Goal: Transaction & Acquisition: Purchase product/service

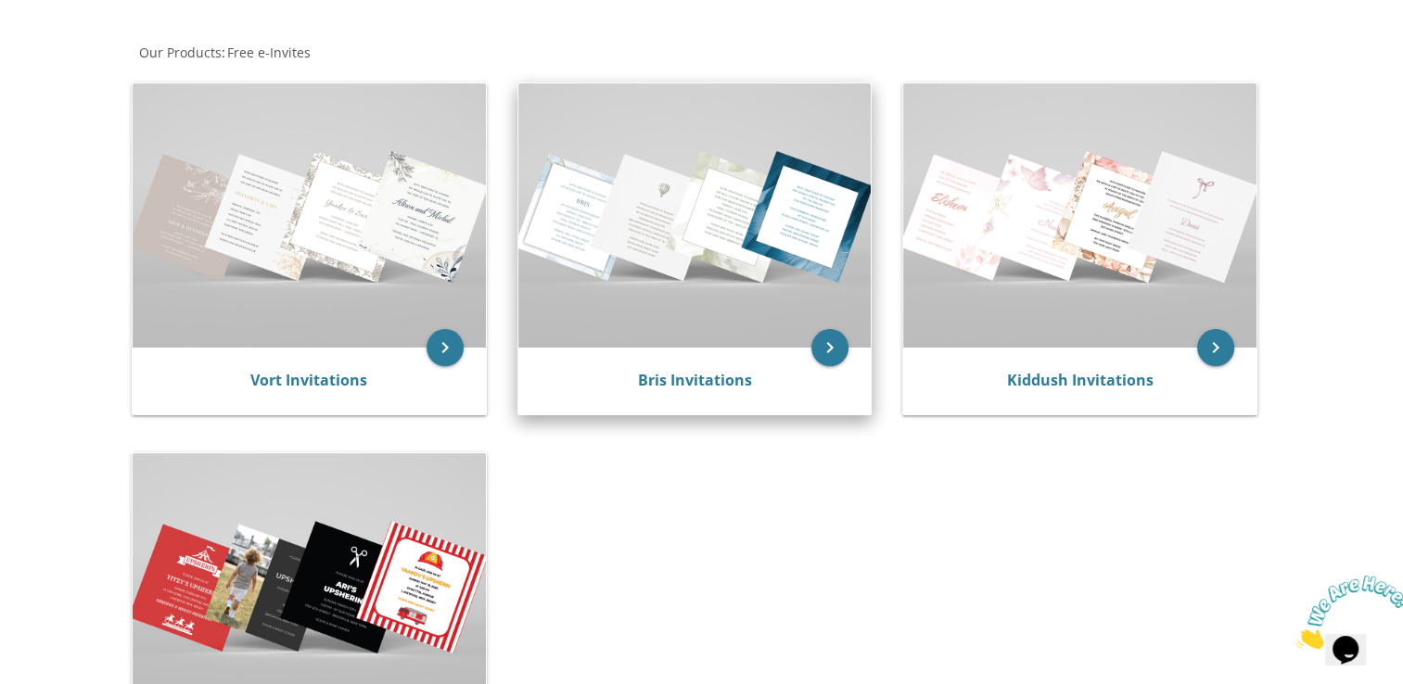
scroll to position [278, 0]
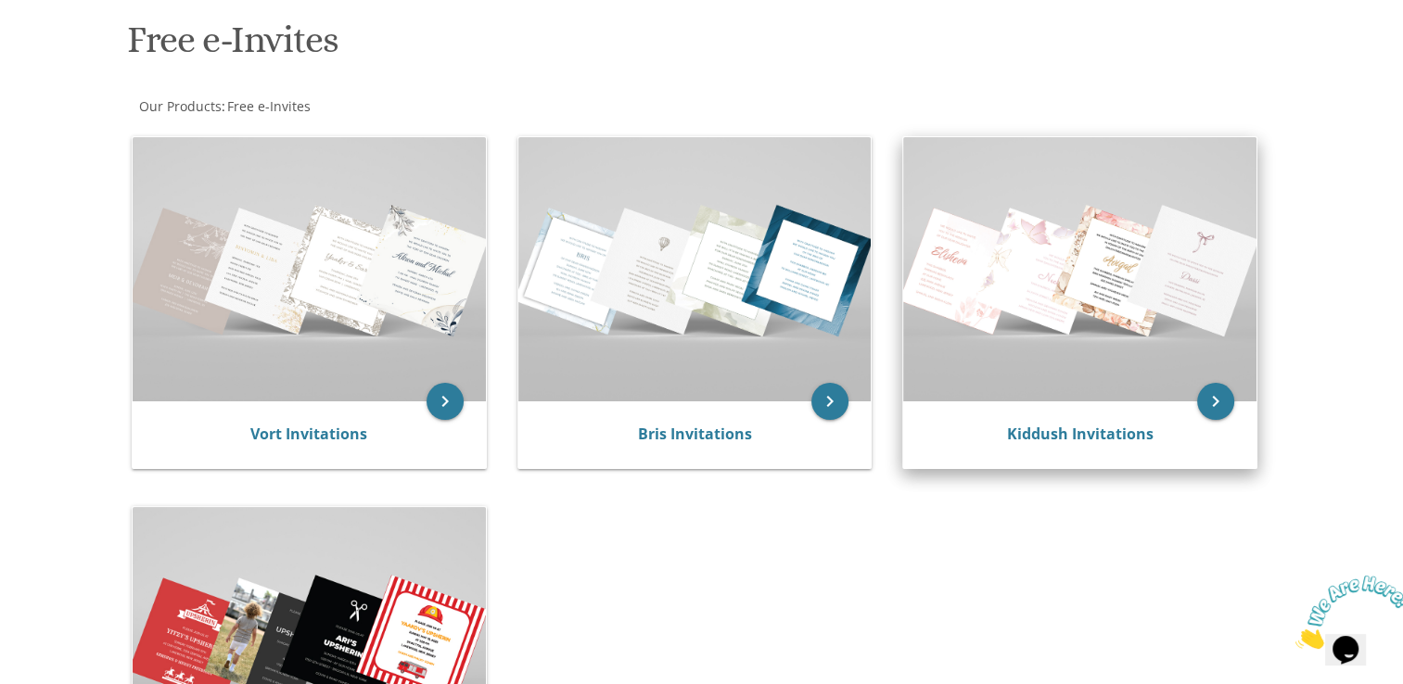
click at [977, 326] on img at bounding box center [1079, 269] width 353 height 264
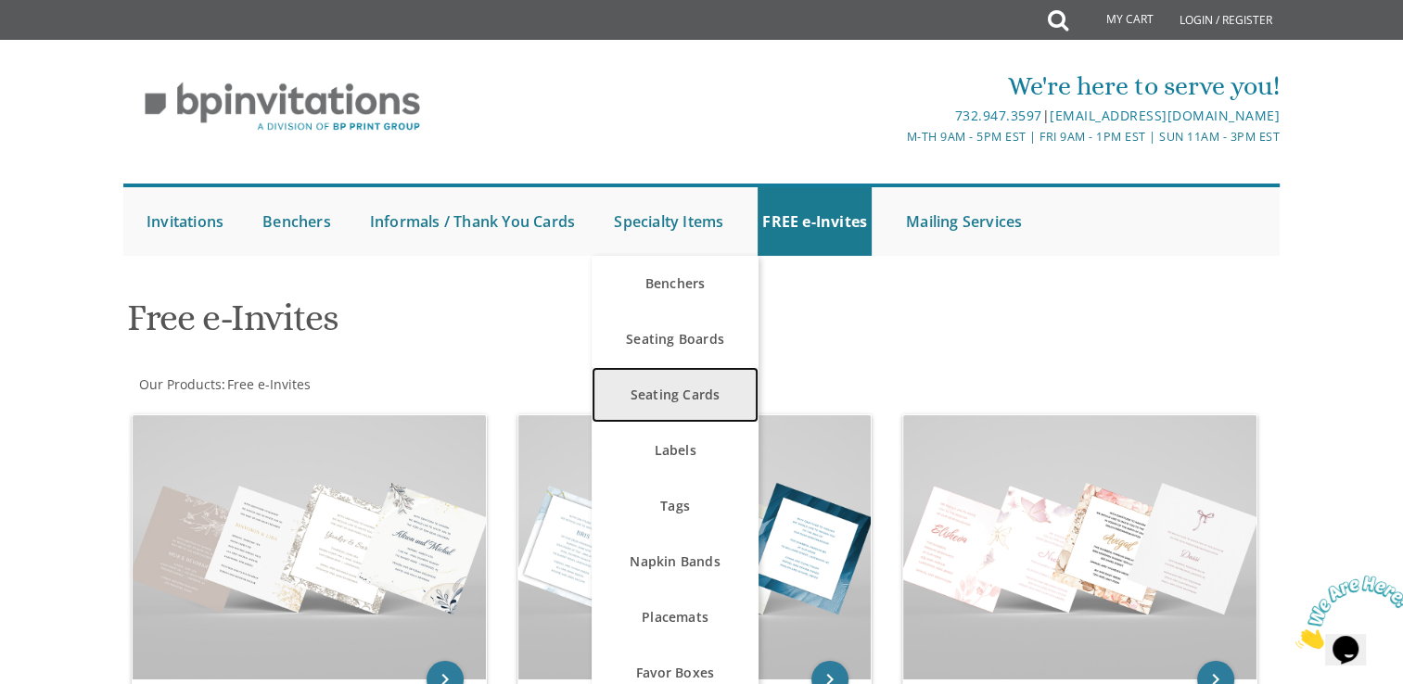
click at [695, 403] on link "Seating Cards" at bounding box center [675, 395] width 167 height 56
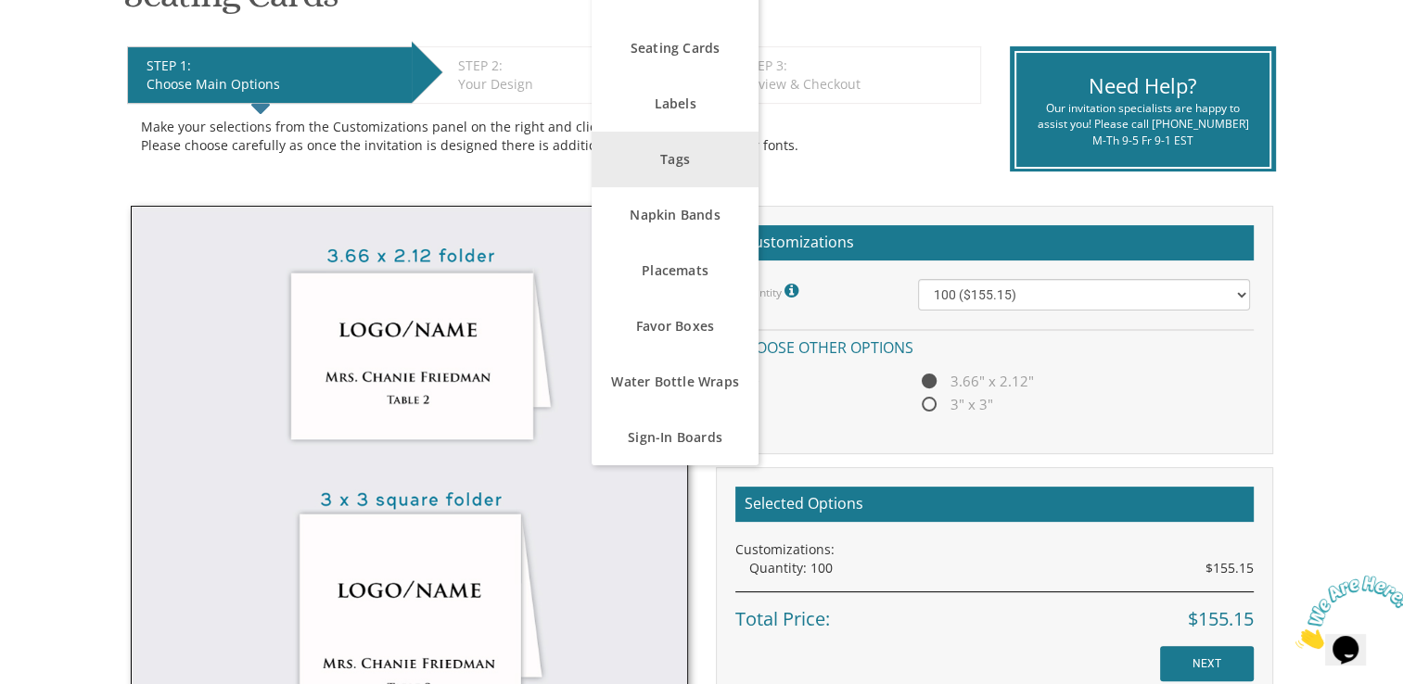
scroll to position [462, 0]
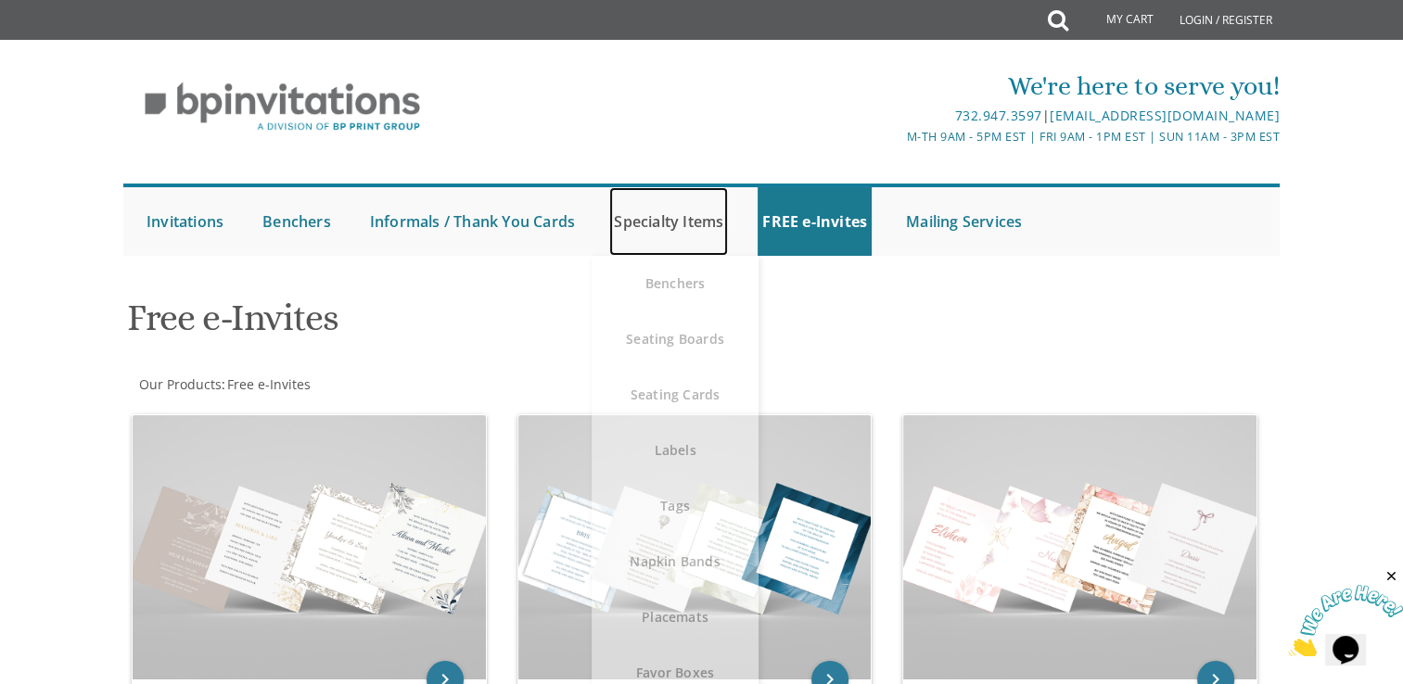
click at [646, 231] on link "Specialty Items" at bounding box center [668, 221] width 119 height 69
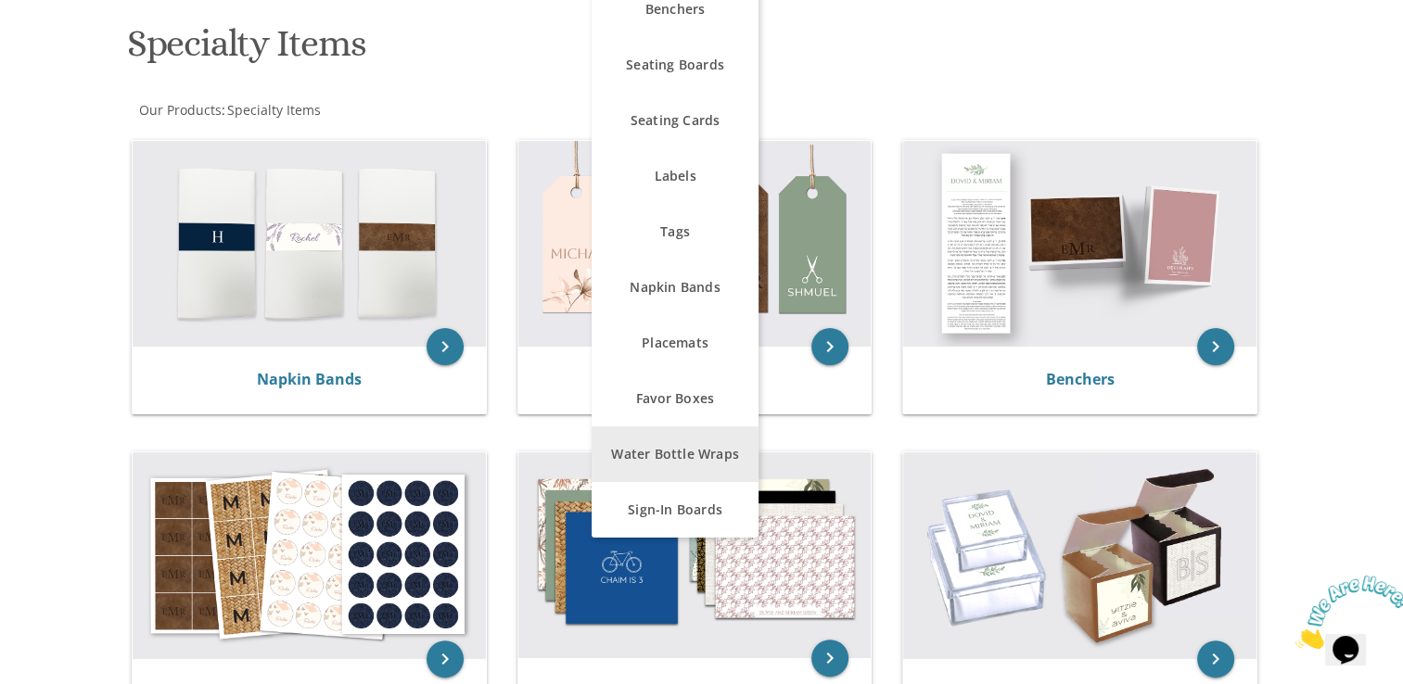
scroll to position [275, 0]
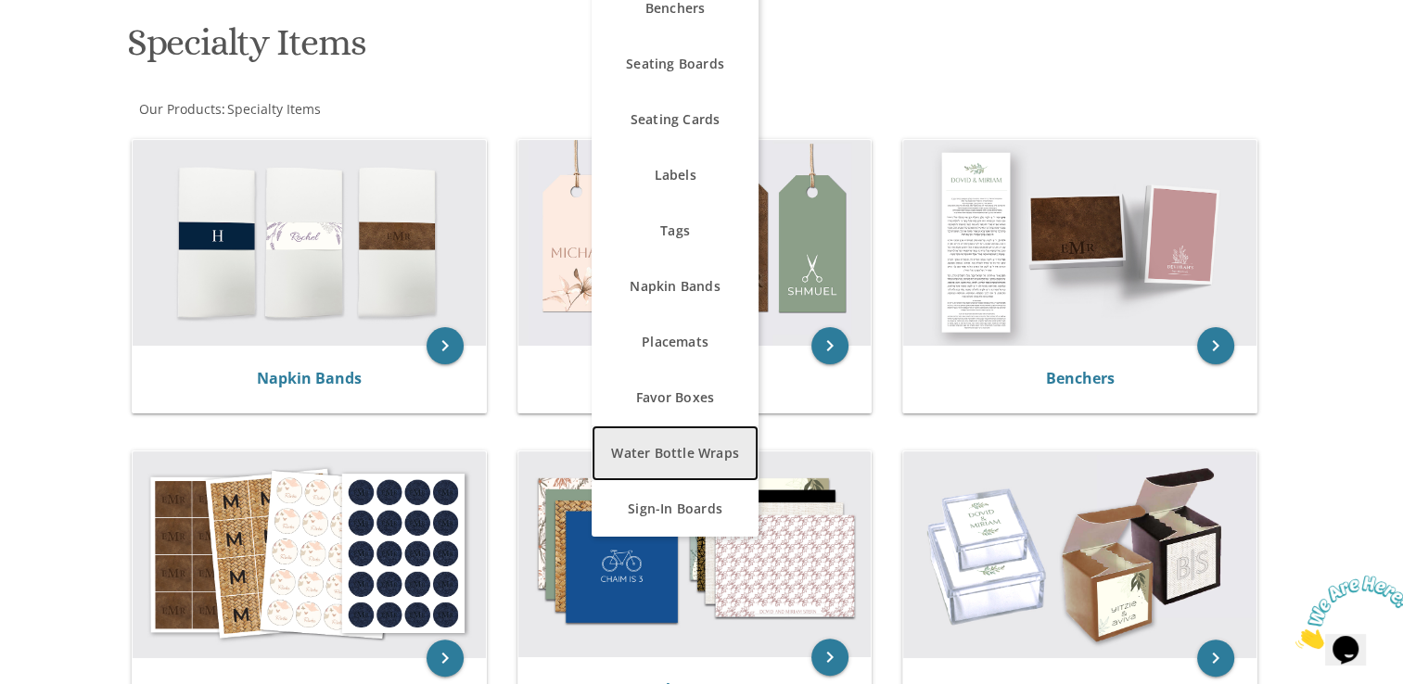
click at [721, 458] on link "Water Bottle Wraps" at bounding box center [675, 454] width 167 height 56
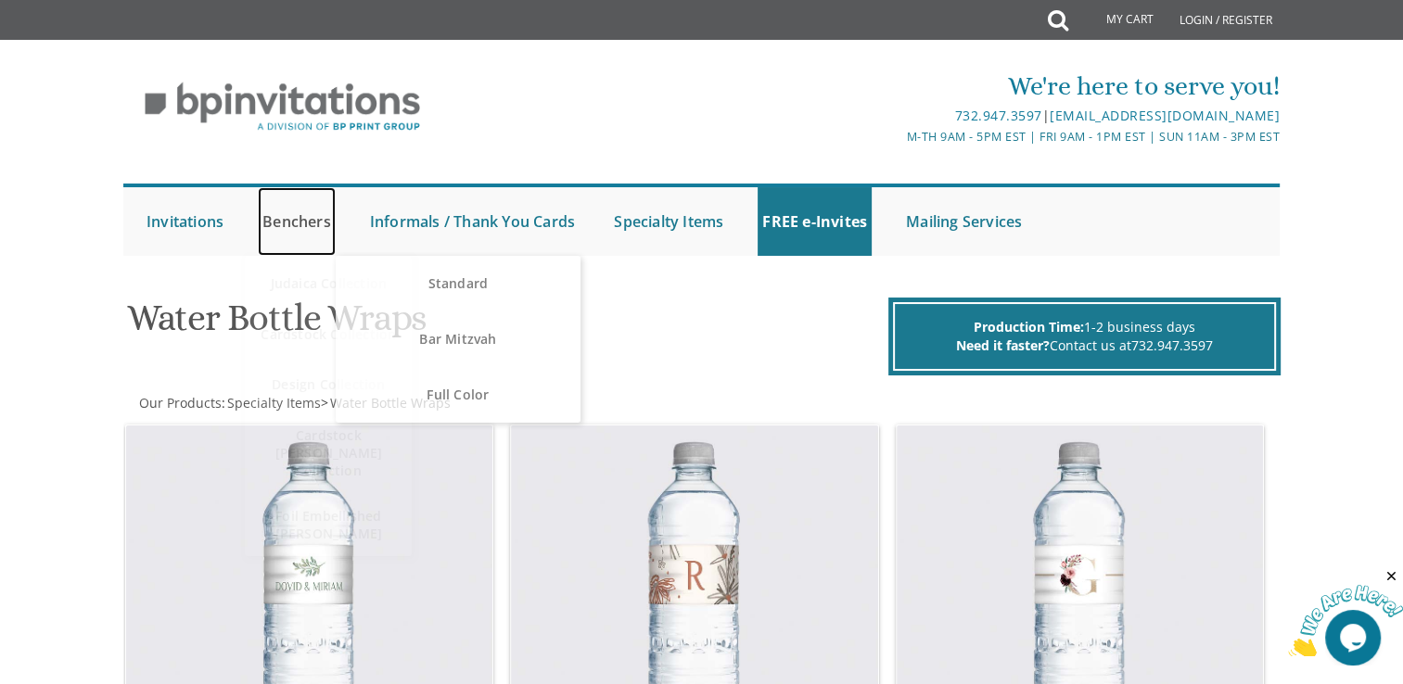
click at [293, 219] on link "Benchers" at bounding box center [297, 221] width 78 height 69
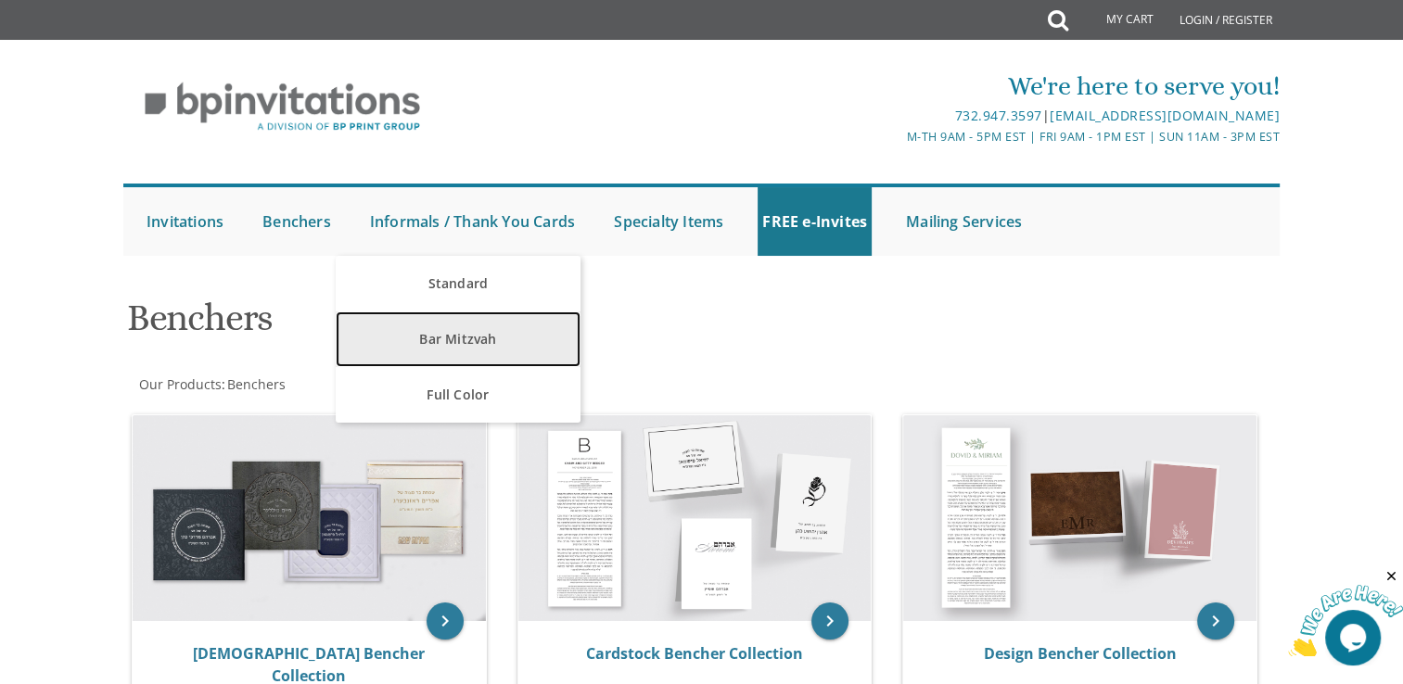
click at [475, 348] on link "Bar Mitzvah" at bounding box center [458, 340] width 244 height 56
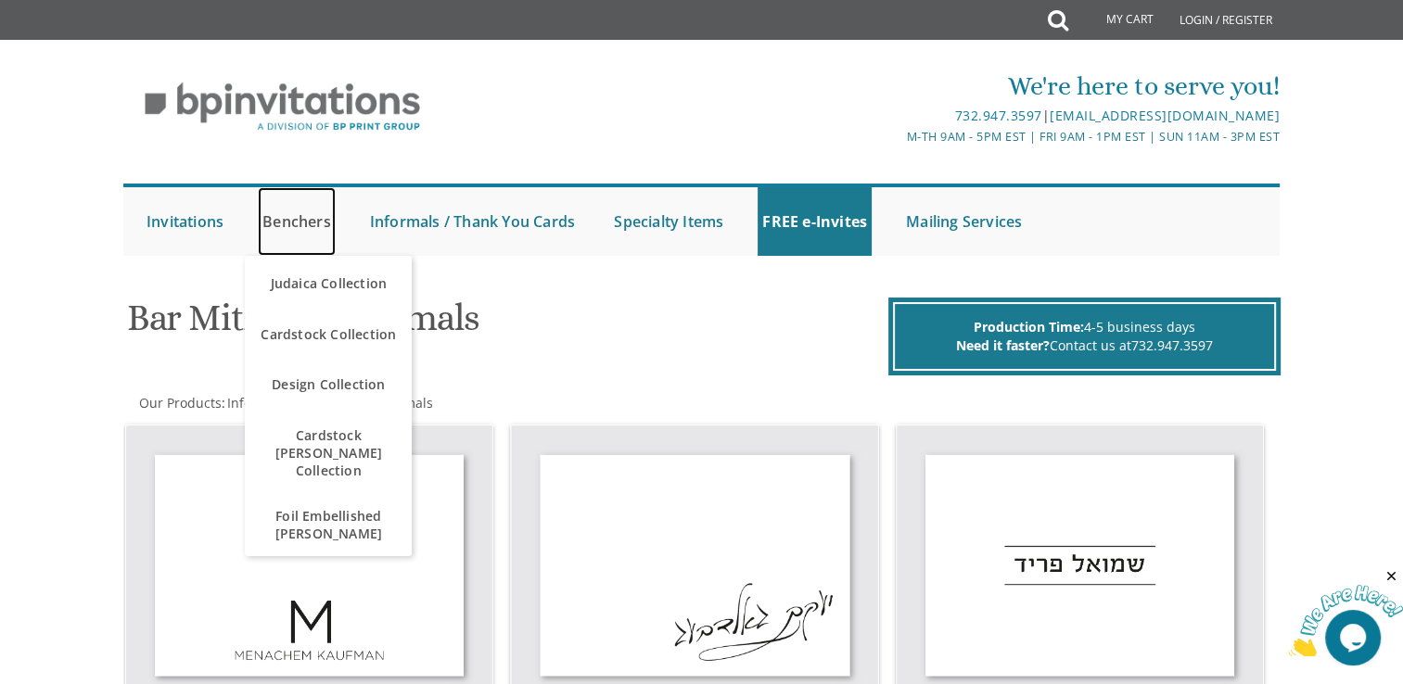
click at [307, 220] on link "Benchers" at bounding box center [297, 221] width 78 height 69
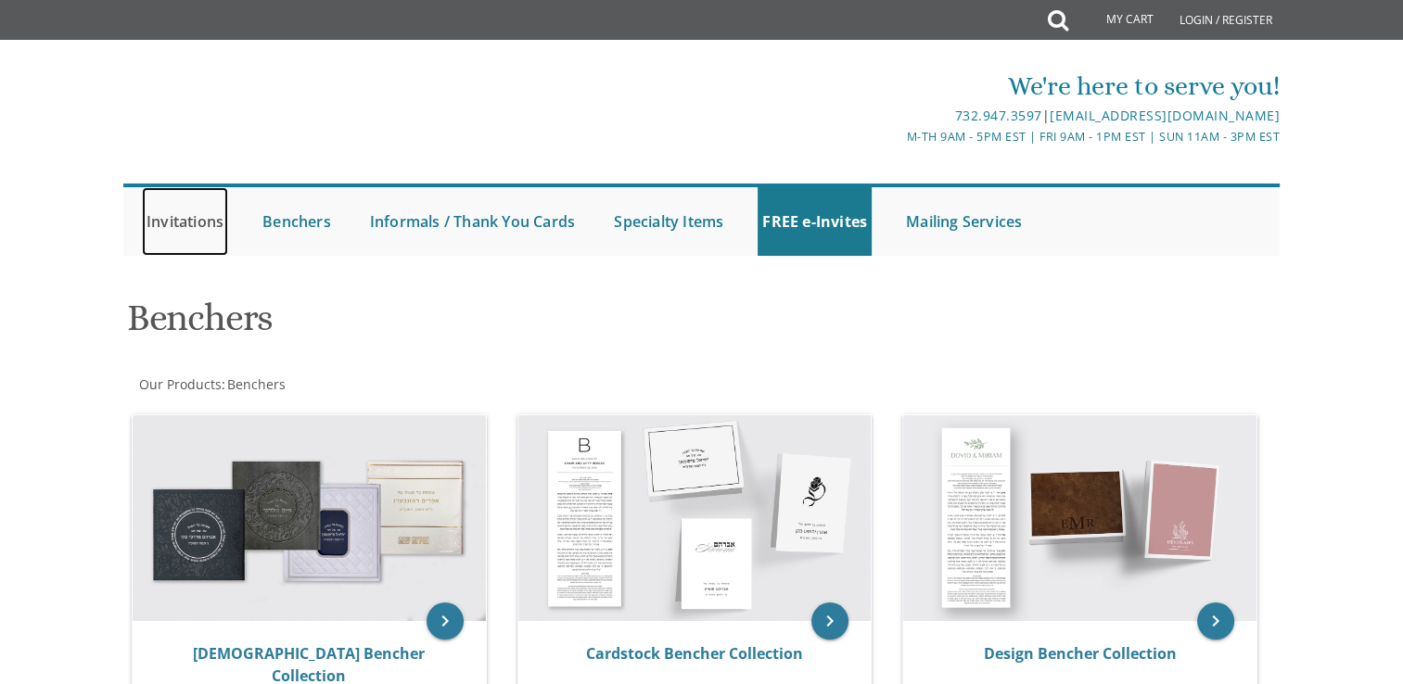
click at [202, 224] on link "Invitations" at bounding box center [185, 221] width 86 height 69
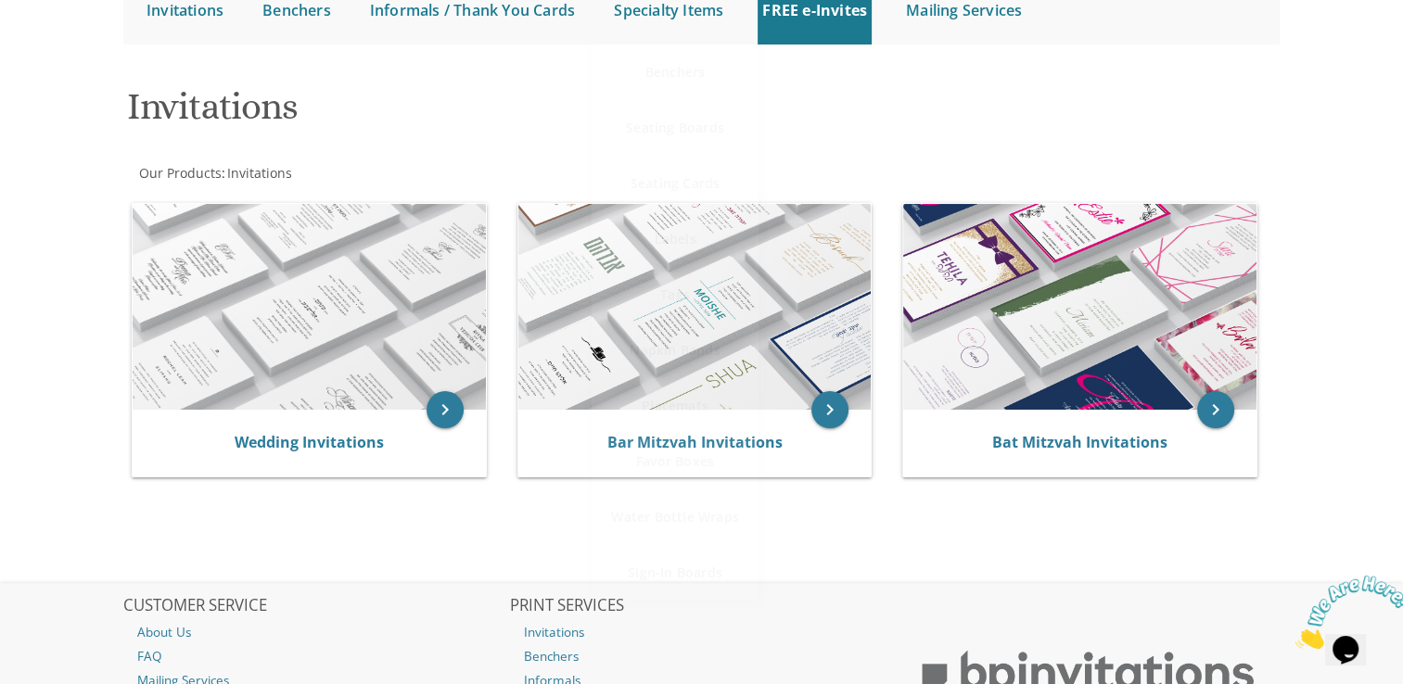
scroll to position [277, 0]
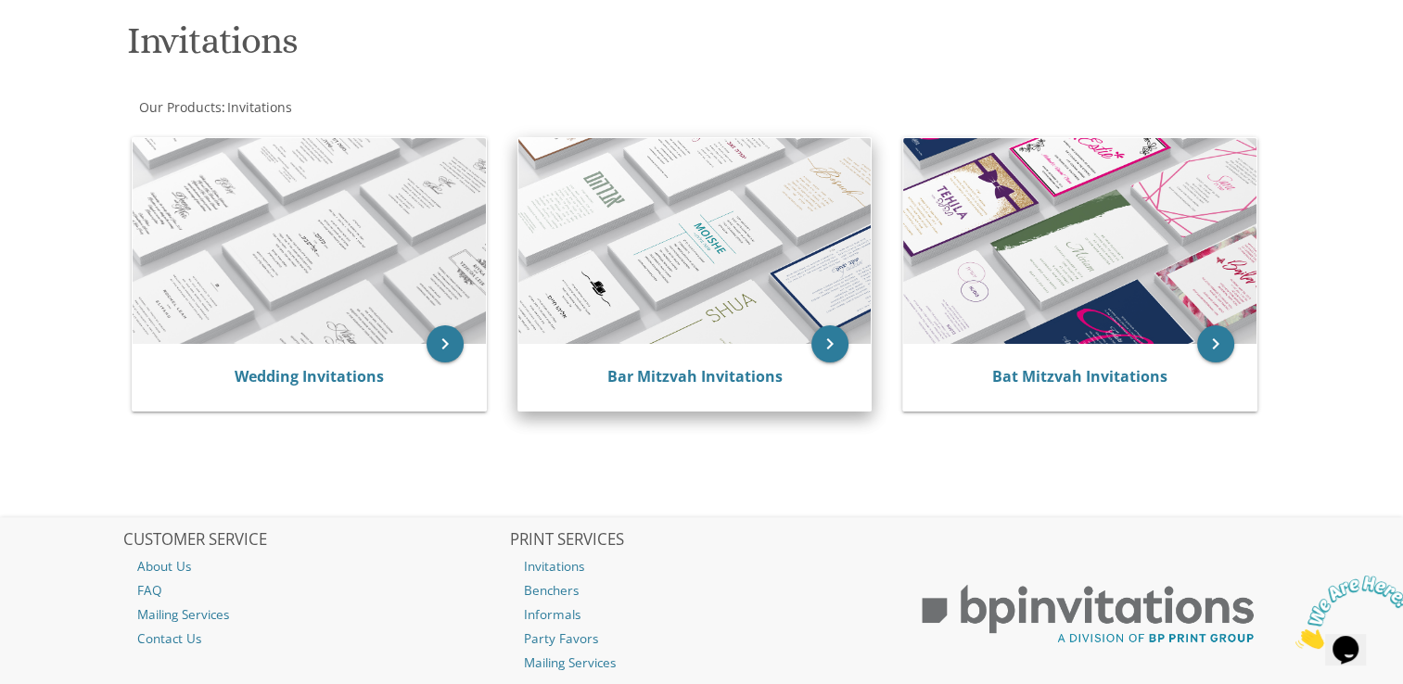
click at [687, 317] on img at bounding box center [694, 241] width 353 height 206
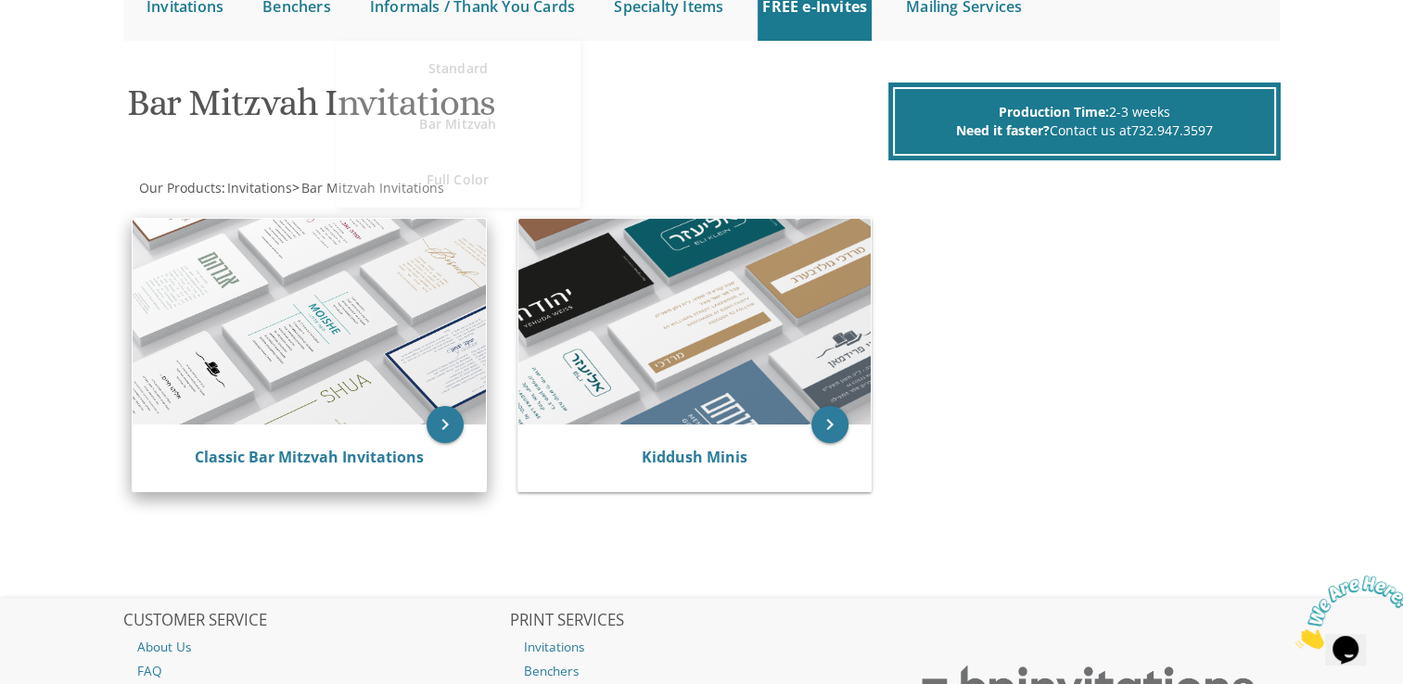
scroll to position [278, 0]
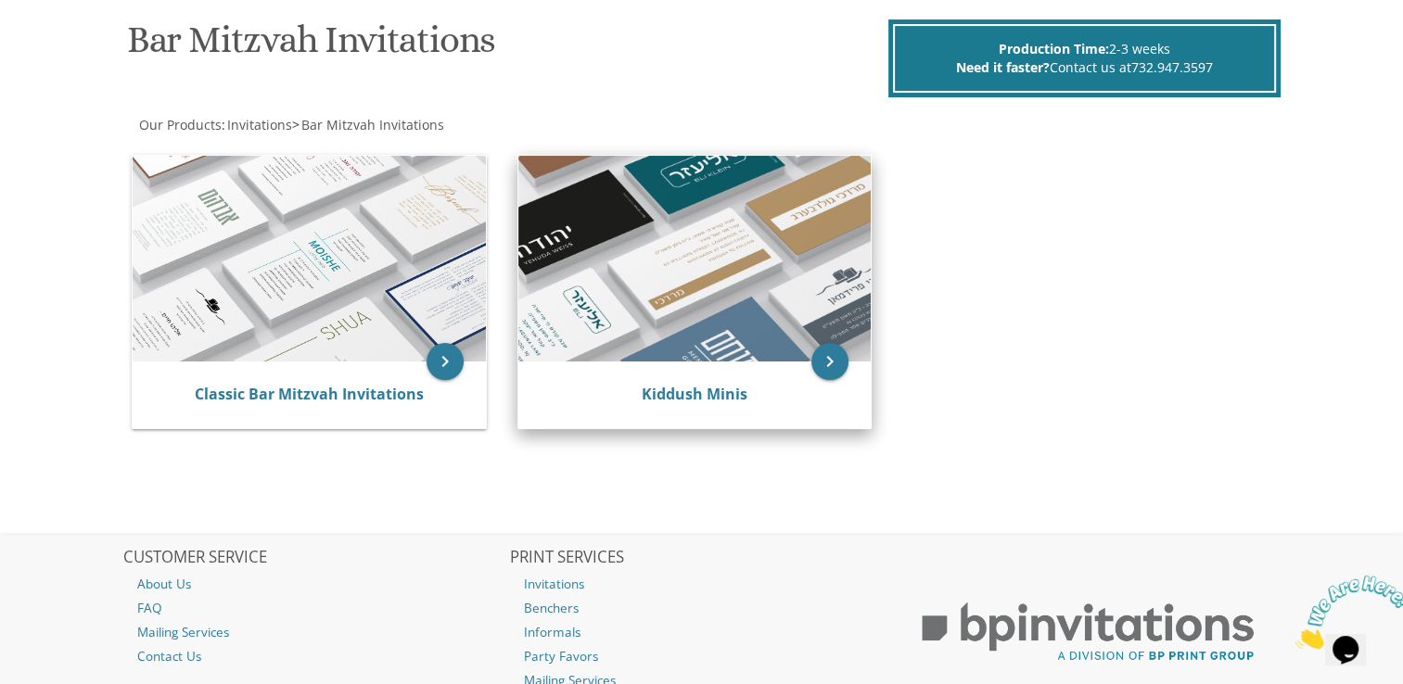
click at [571, 296] on img at bounding box center [694, 259] width 353 height 206
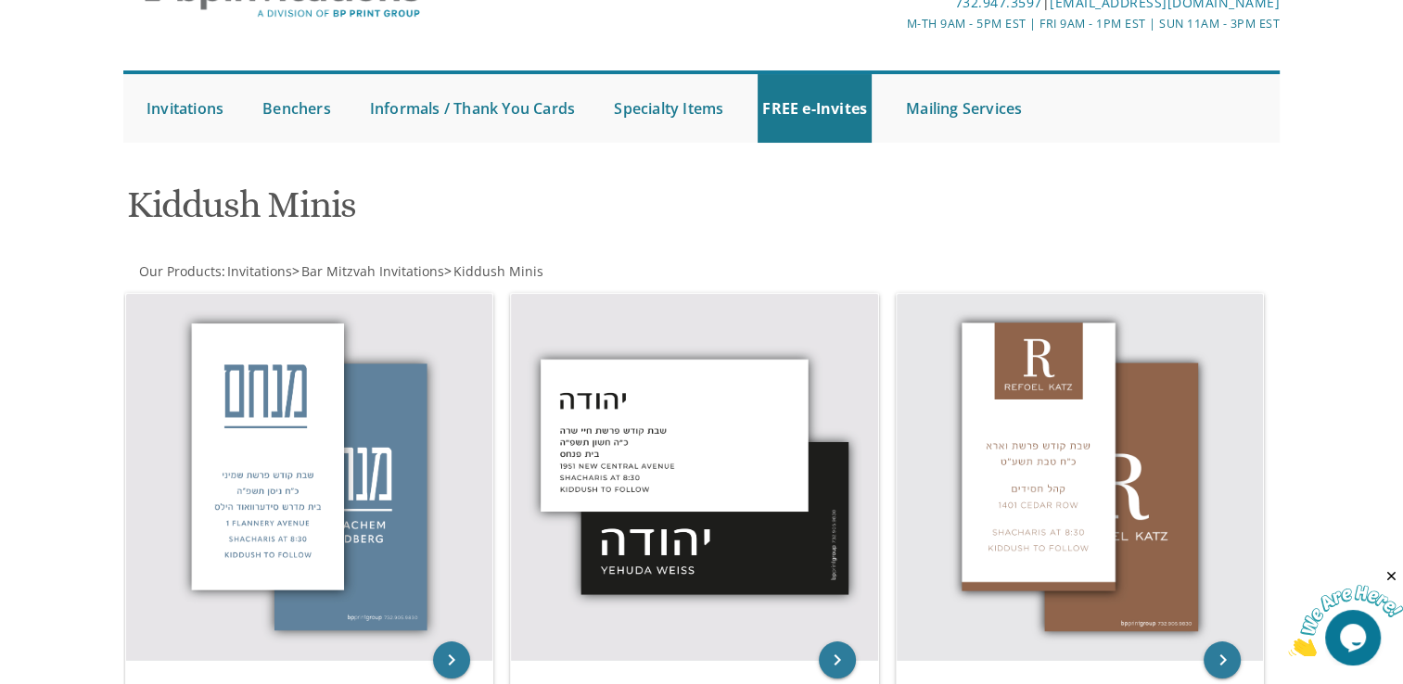
scroll to position [90, 0]
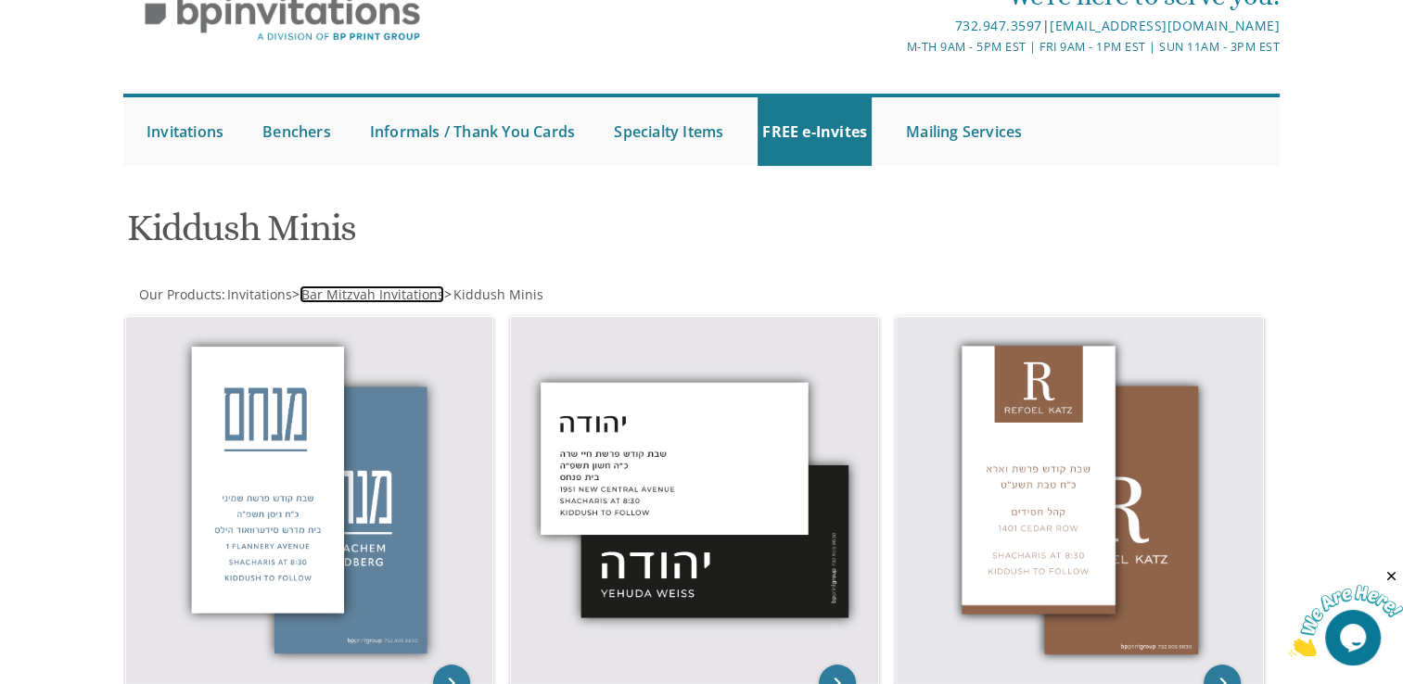
click at [322, 289] on span "Bar Mitzvah Invitations" at bounding box center [372, 295] width 143 height 18
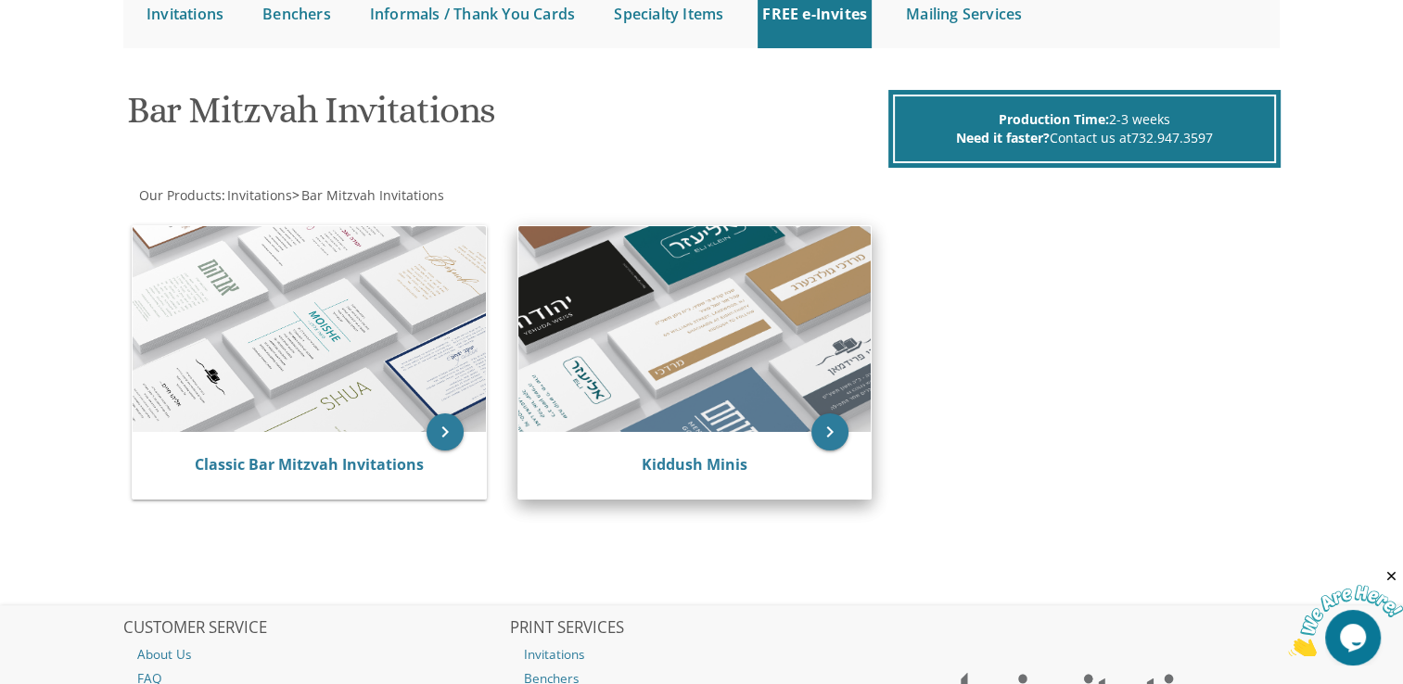
scroll to position [277, 0]
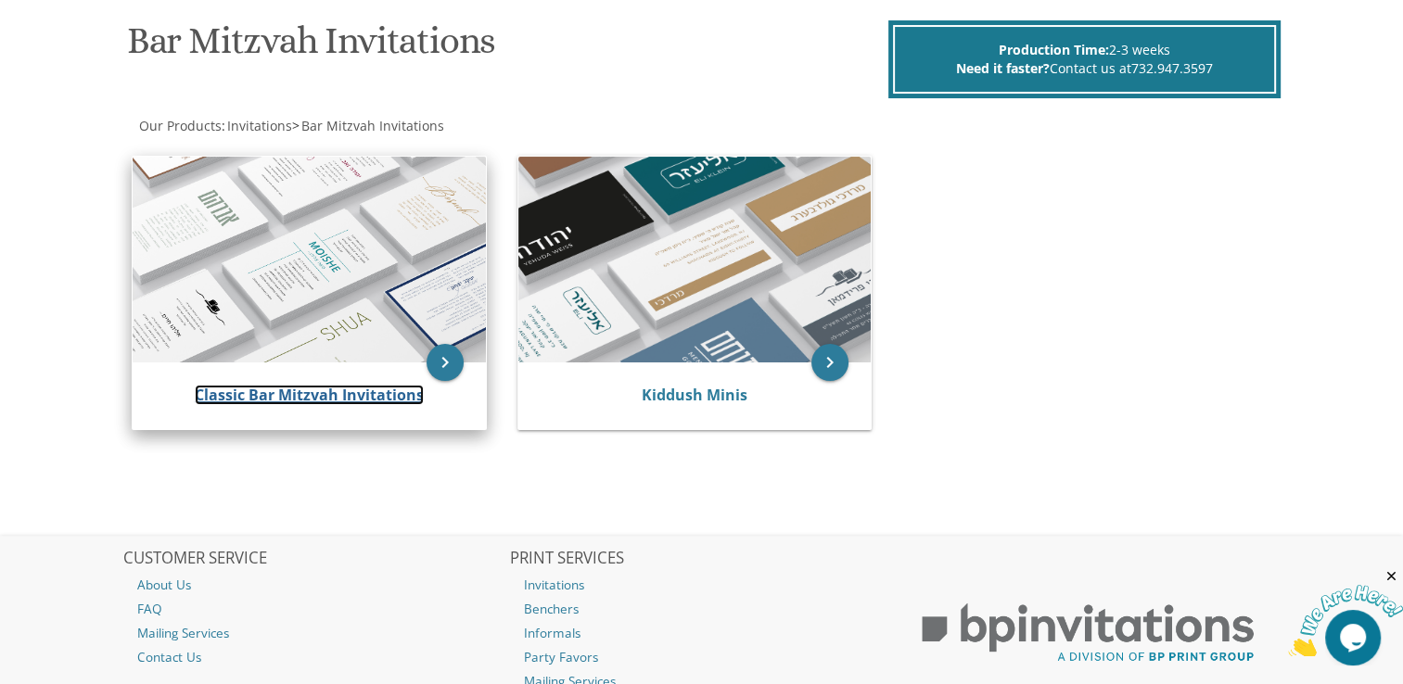
click at [249, 387] on link "Classic Bar Mitzvah Invitations" at bounding box center [309, 395] width 229 height 20
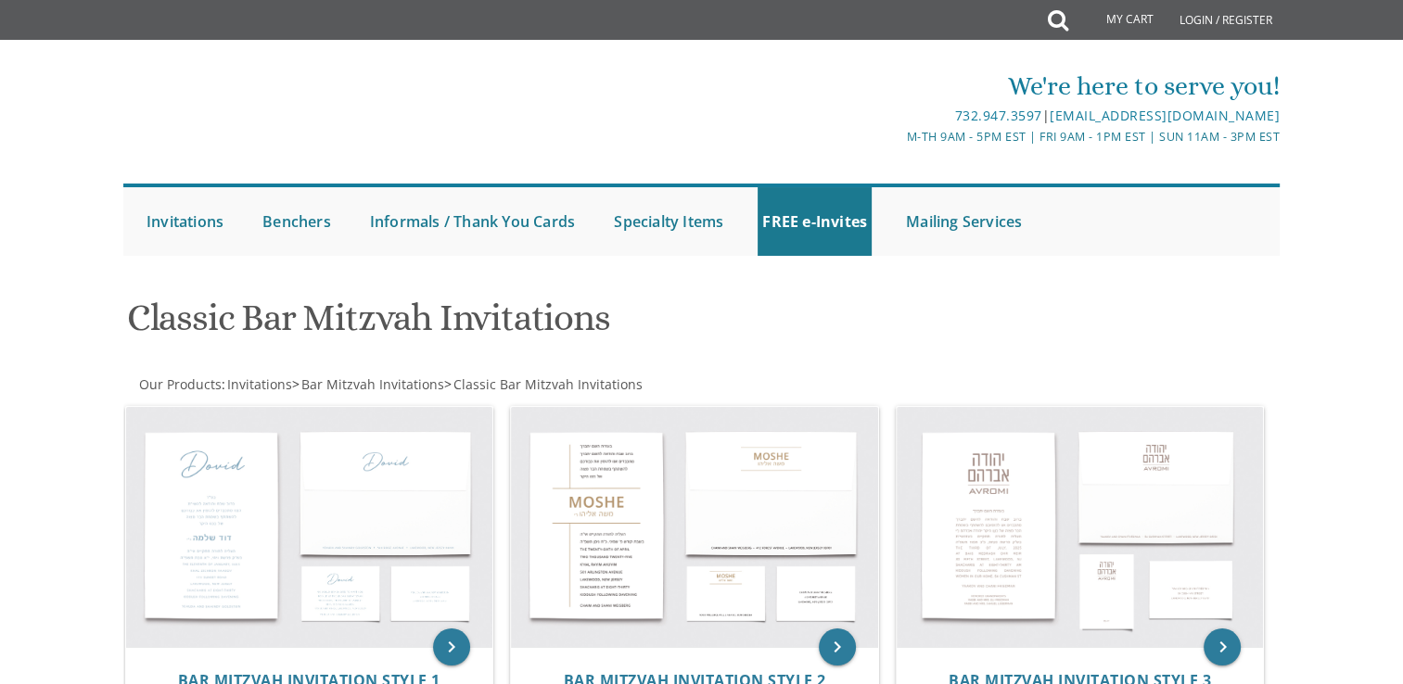
click at [315, 274] on div at bounding box center [702, 274] width 1187 height 19
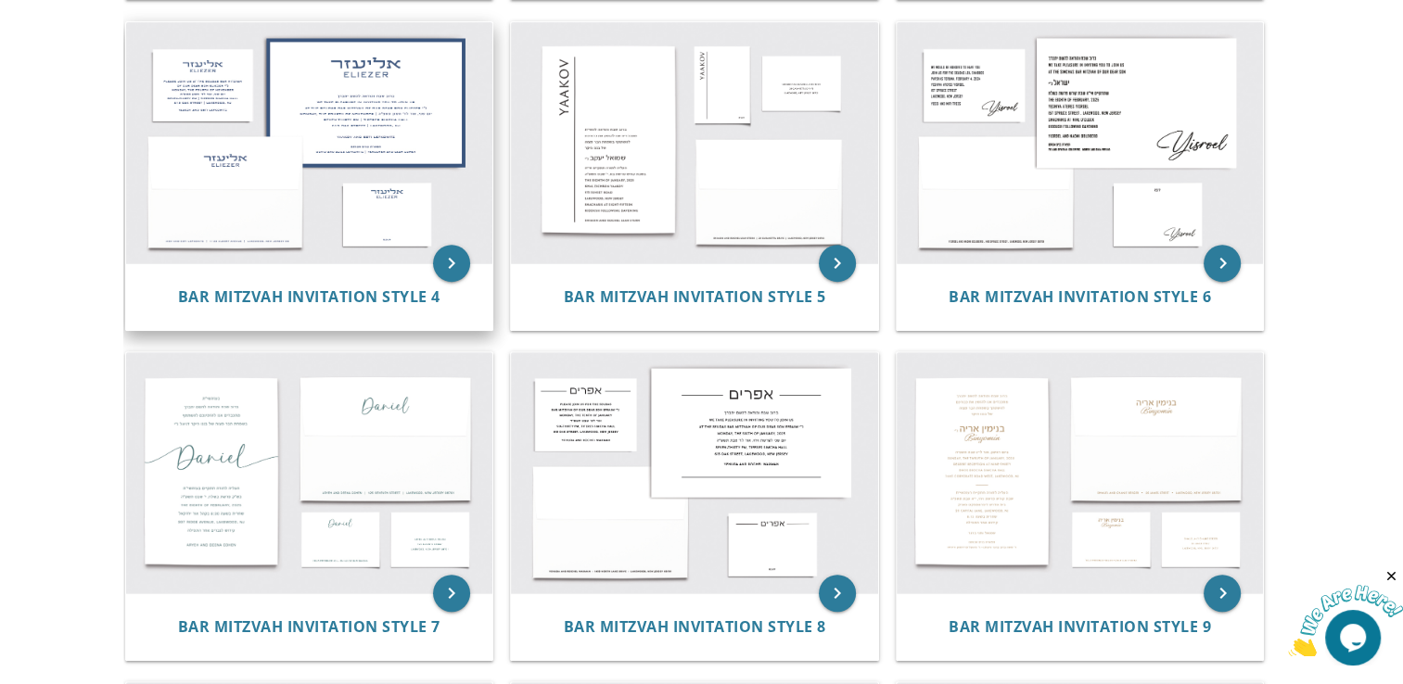
scroll to position [695, 0]
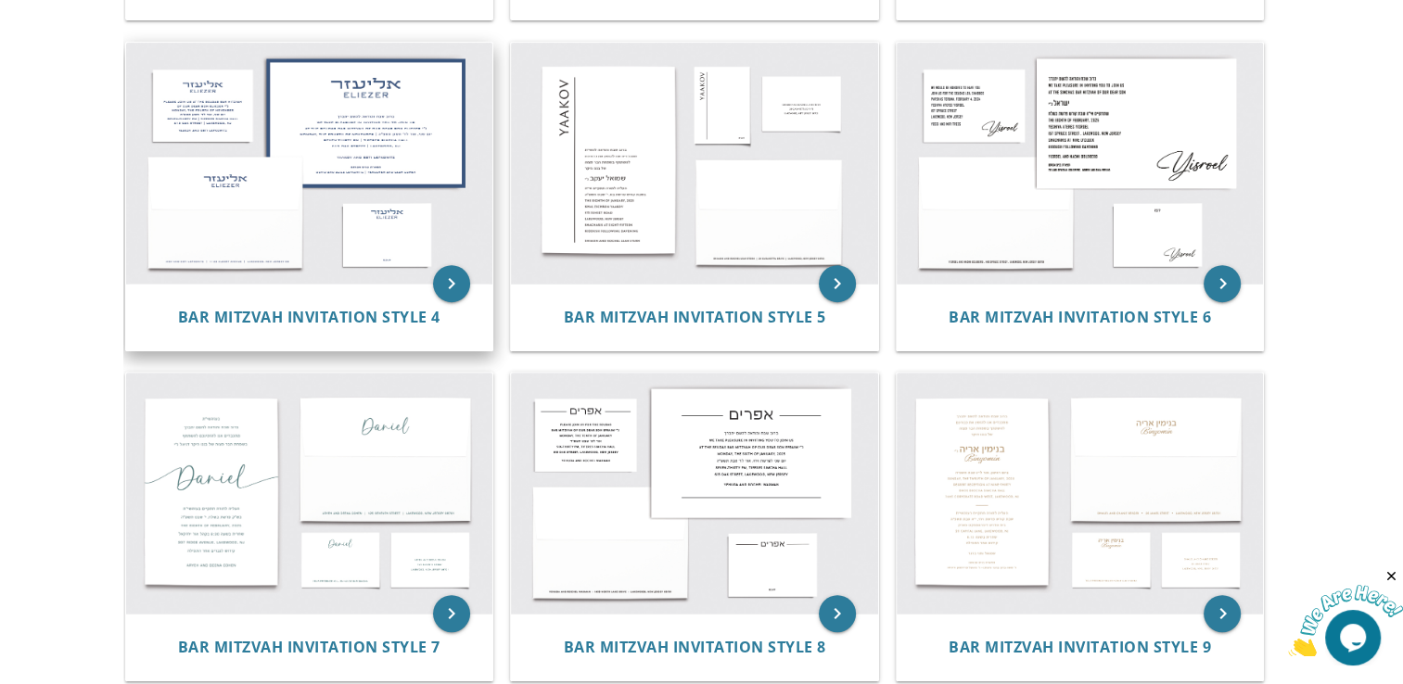
click at [178, 262] on img at bounding box center [309, 163] width 367 height 241
click at [454, 288] on icon "keyboard_arrow_right" at bounding box center [451, 283] width 37 height 37
click at [403, 124] on img at bounding box center [309, 163] width 367 height 241
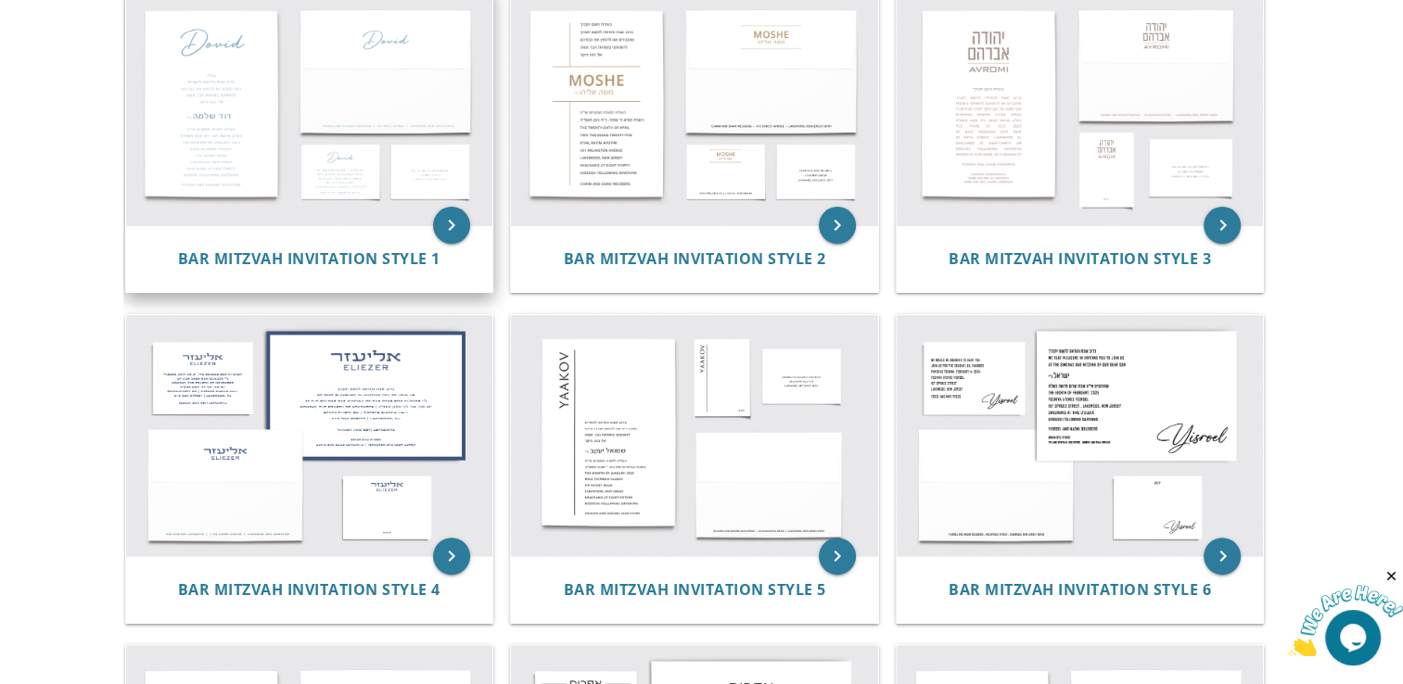
scroll to position [417, 0]
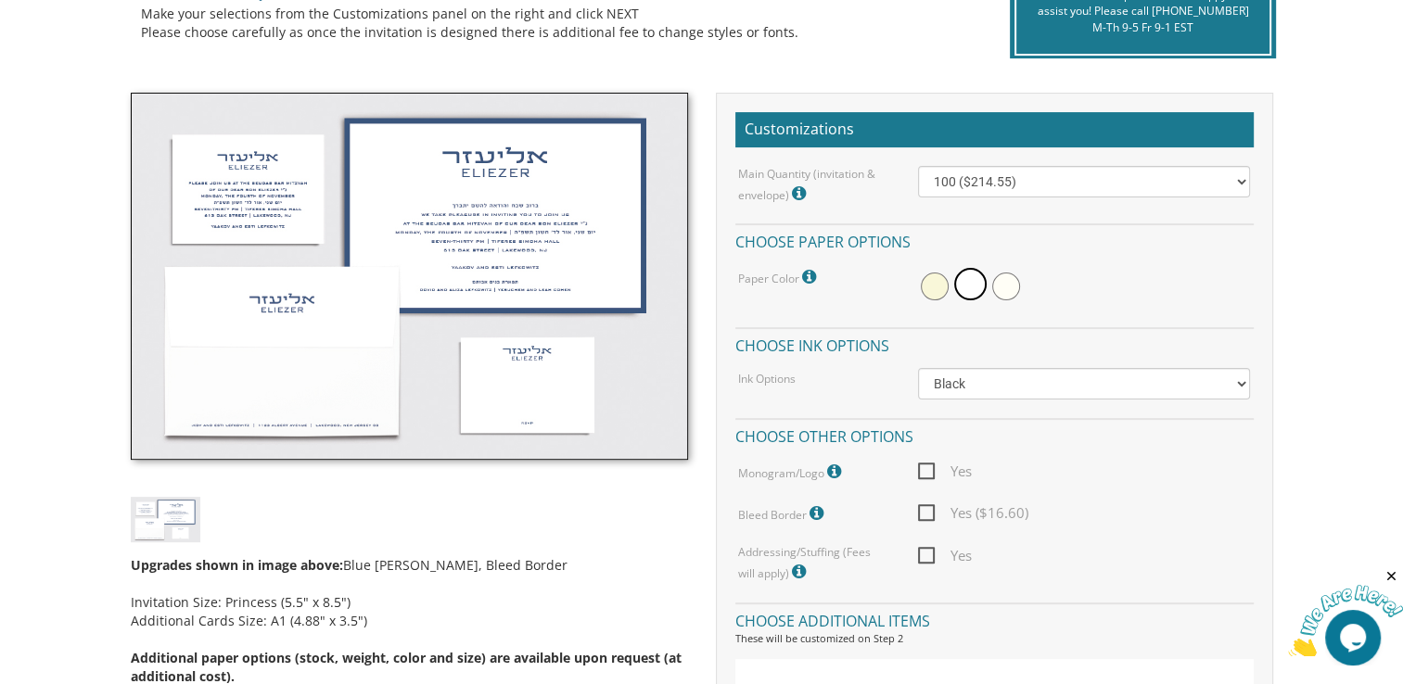
scroll to position [462, 0]
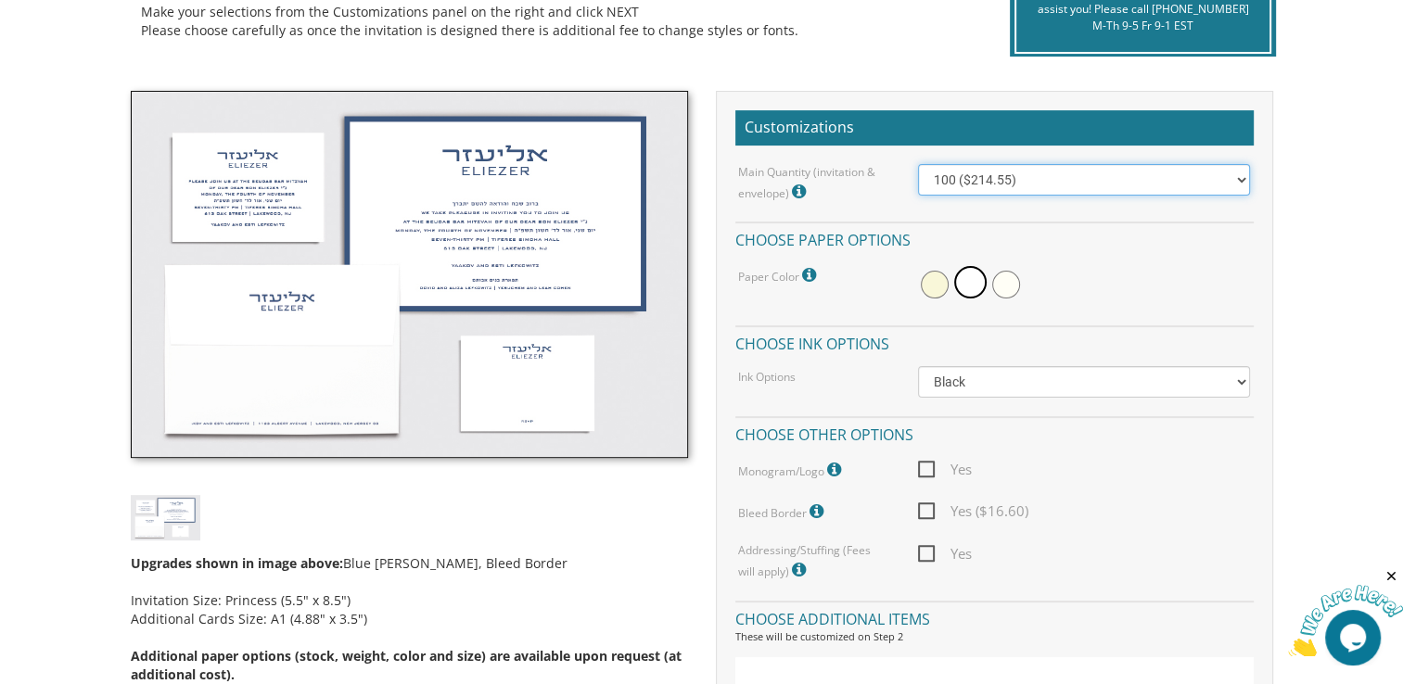
click at [1025, 178] on select "100 ($214.55) 200 ($254.60) 300 ($294.25) 400 ($333.55) 500 ($373.90) 600 ($413…" at bounding box center [1084, 180] width 332 height 32
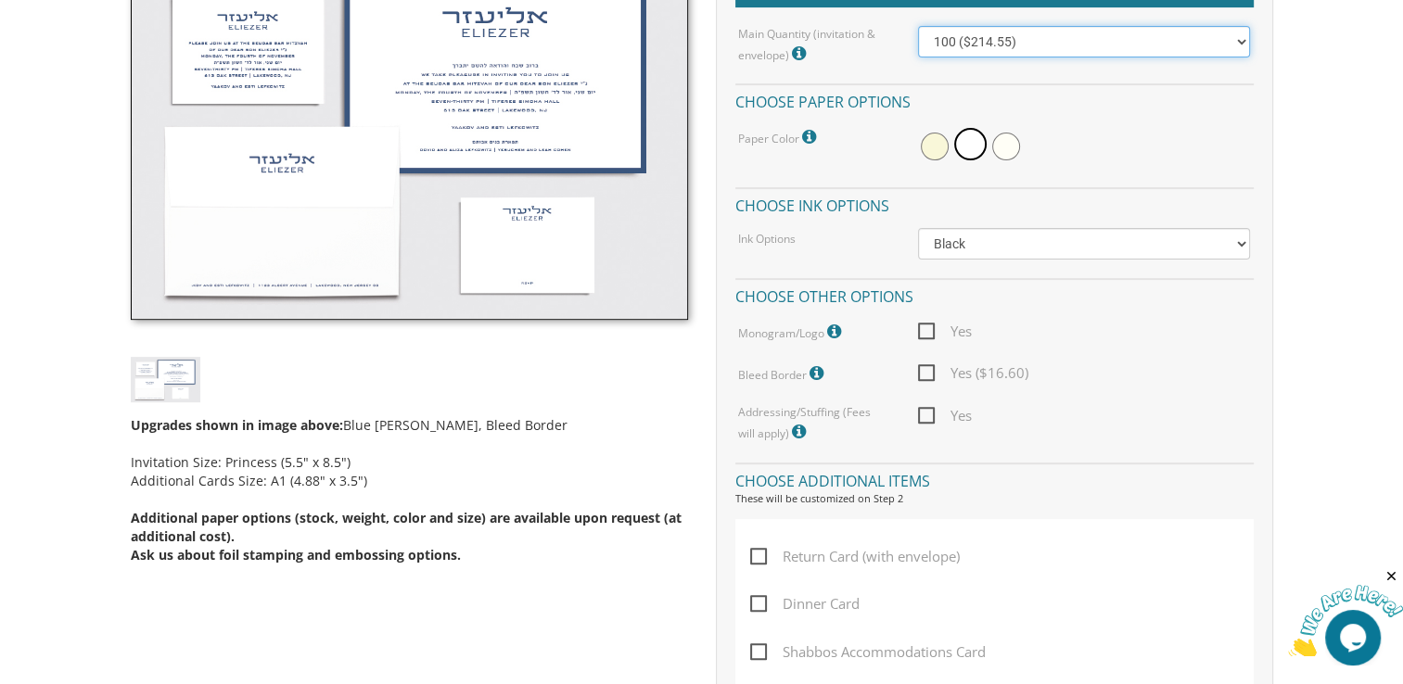
scroll to position [645, 0]
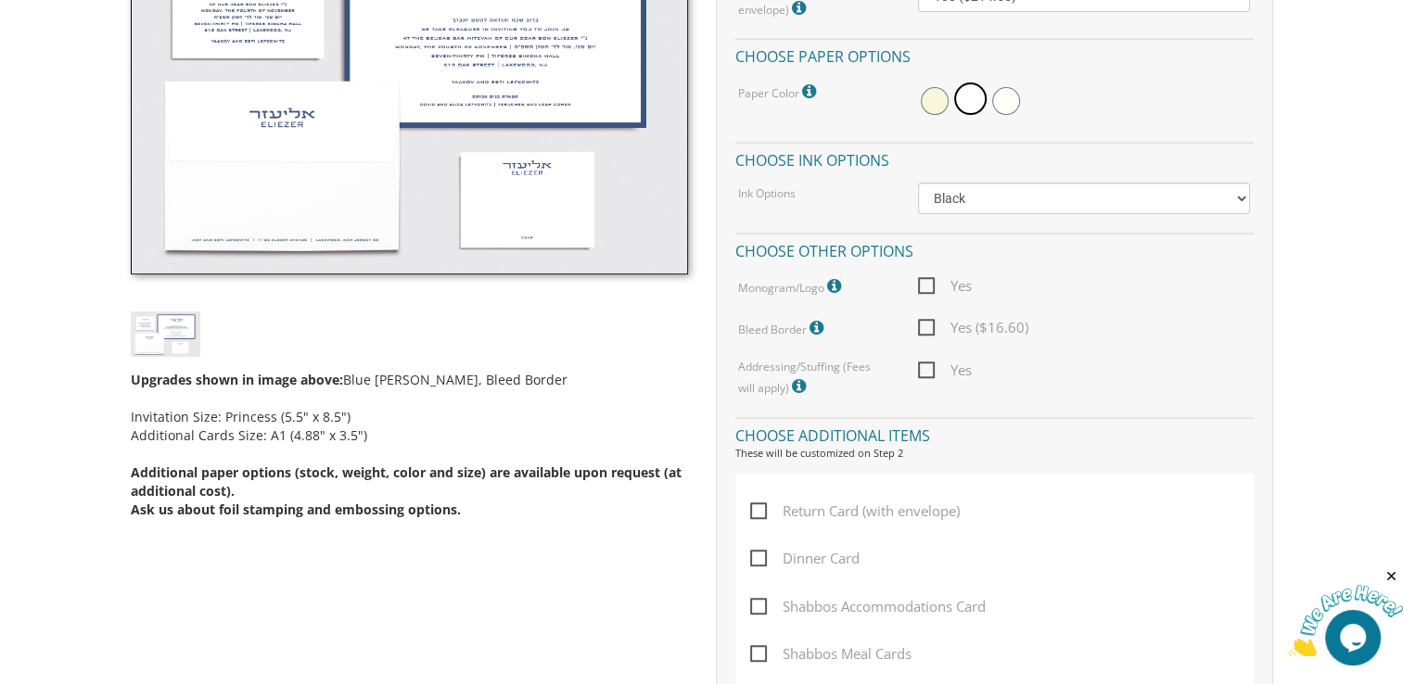
click at [927, 283] on span "Yes" at bounding box center [945, 286] width 54 height 23
click at [927, 283] on input "Yes" at bounding box center [924, 284] width 12 height 12
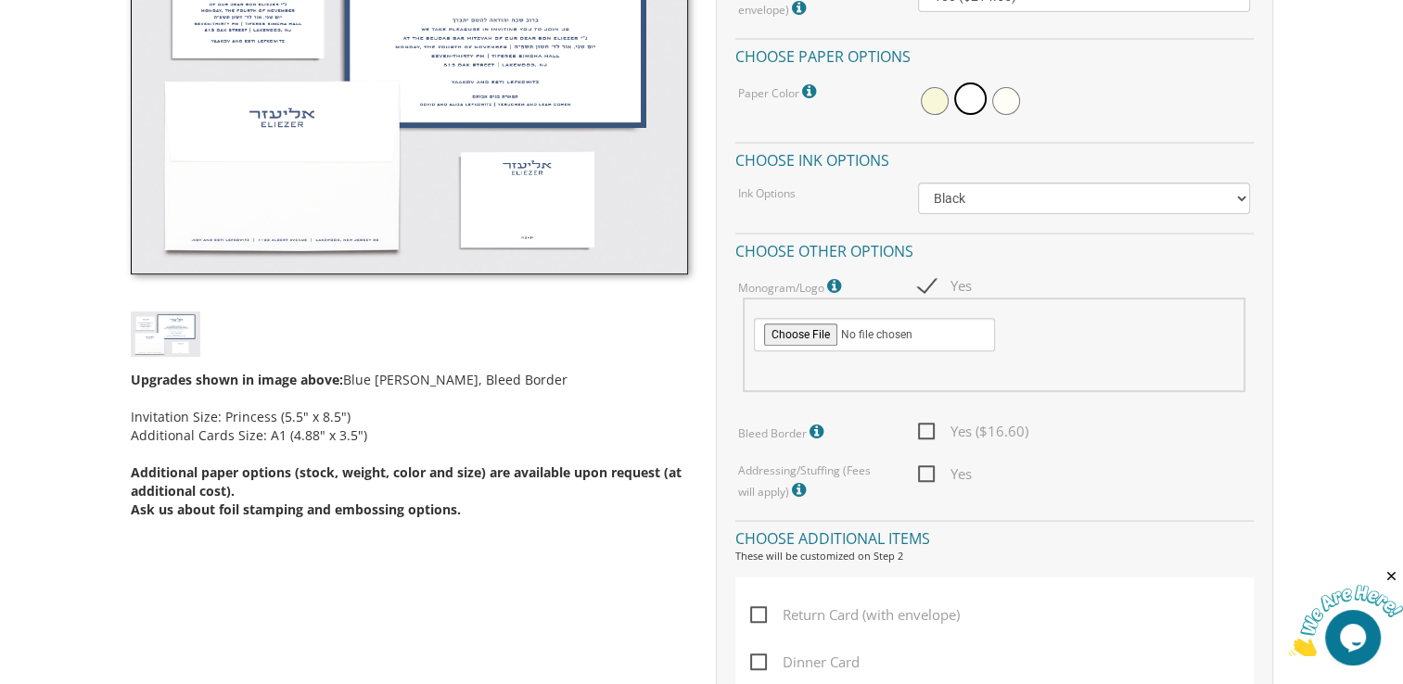
click at [926, 287] on span "Yes" at bounding box center [945, 286] width 54 height 23
click at [926, 287] on input "Yes" at bounding box center [924, 284] width 12 height 12
checkbox input "false"
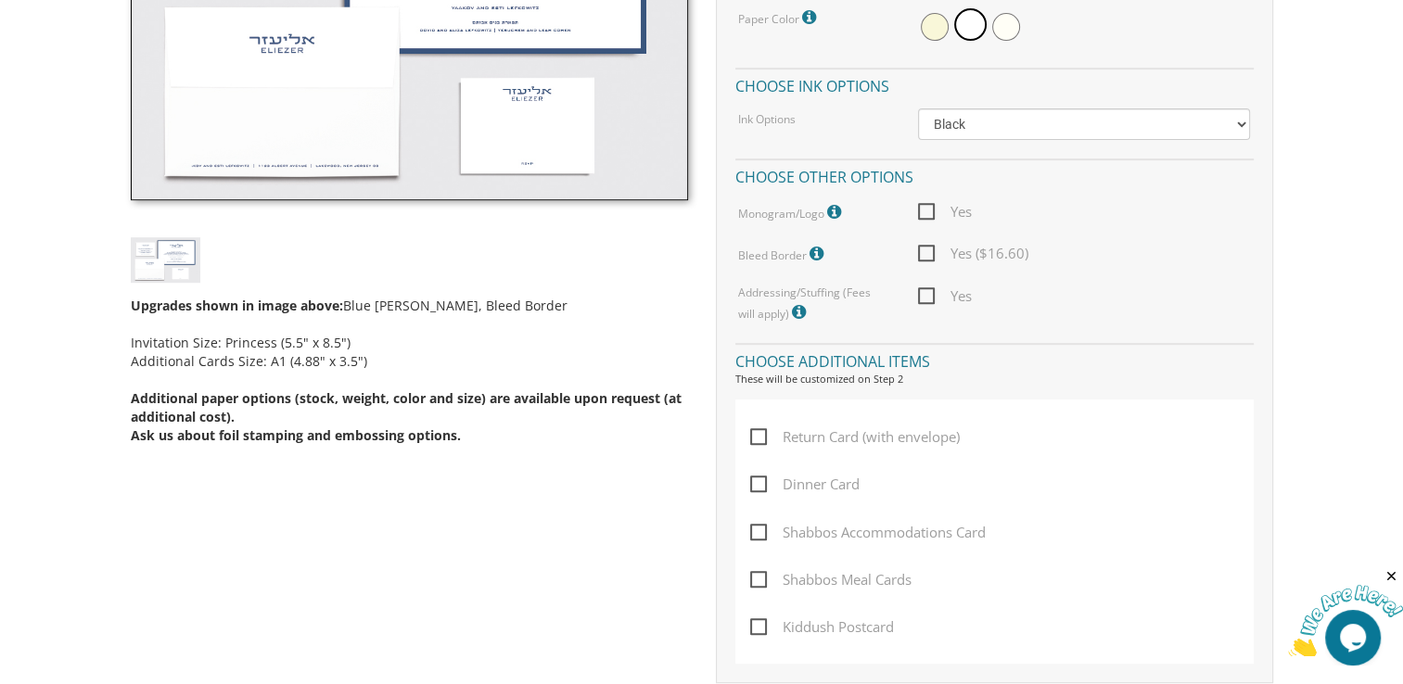
scroll to position [738, 0]
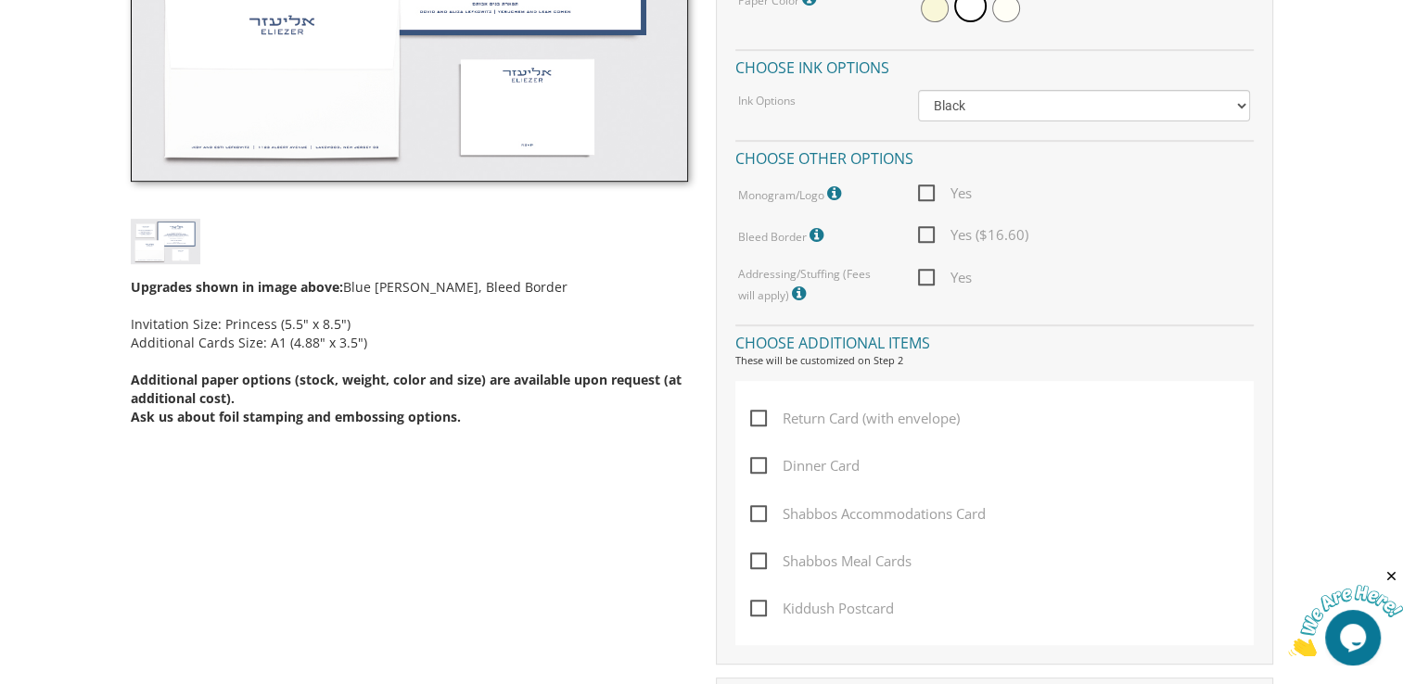
click at [925, 231] on span "Yes ($16.60)" at bounding box center [973, 235] width 110 height 23
click at [925, 231] on input "Yes ($16.60)" at bounding box center [924, 233] width 12 height 12
checkbox input "true"
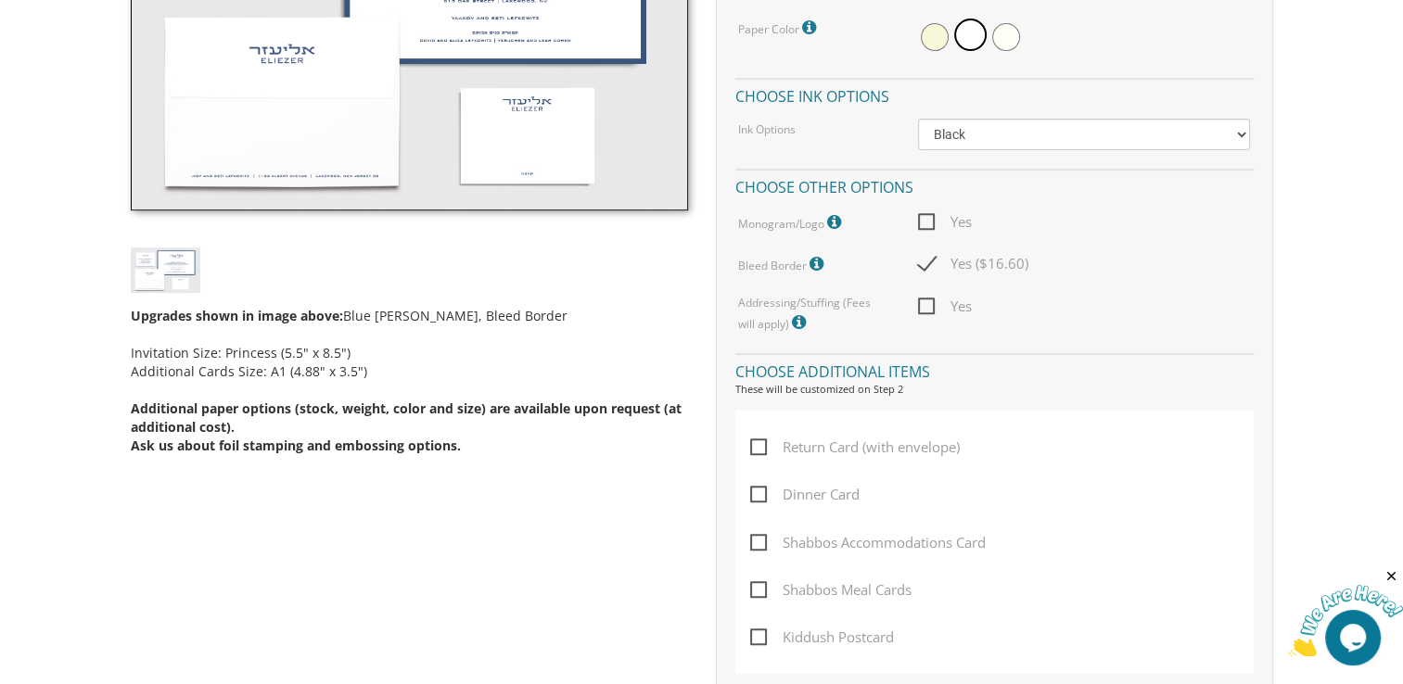
scroll to position [737, 0]
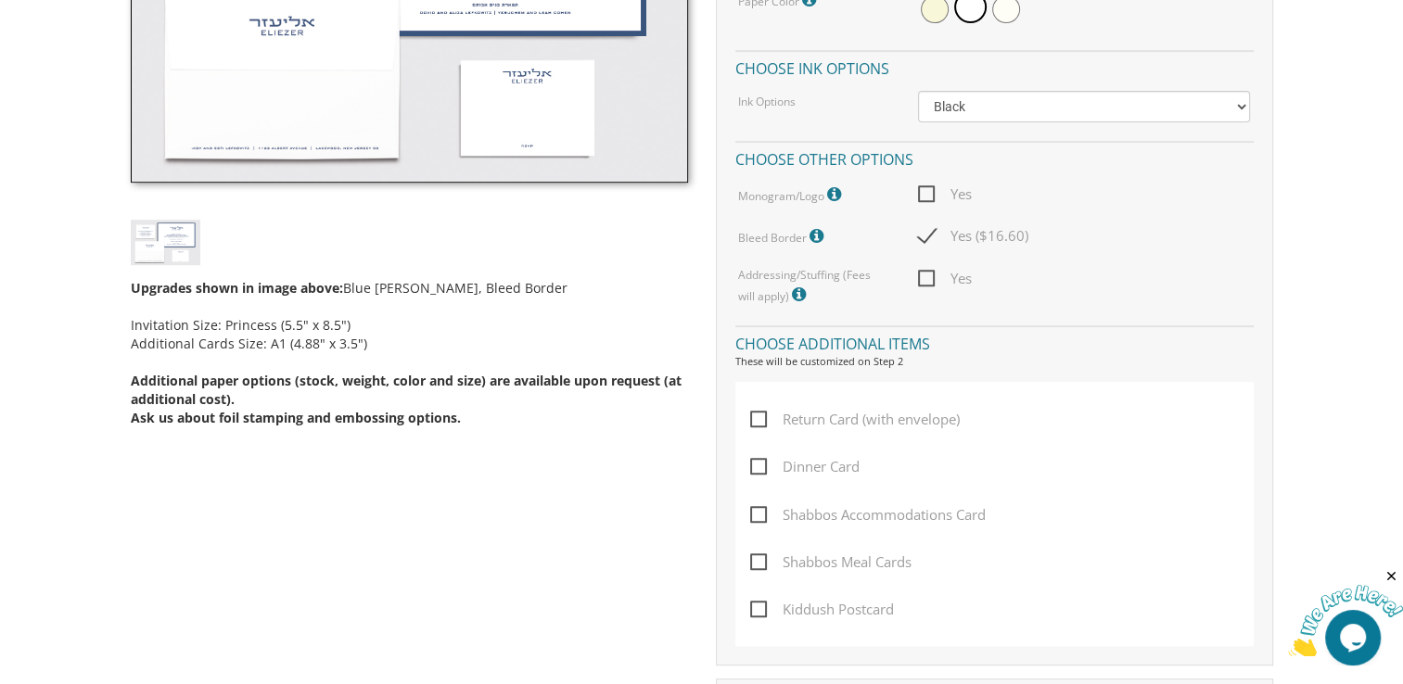
click at [819, 230] on icon at bounding box center [819, 236] width 19 height 17
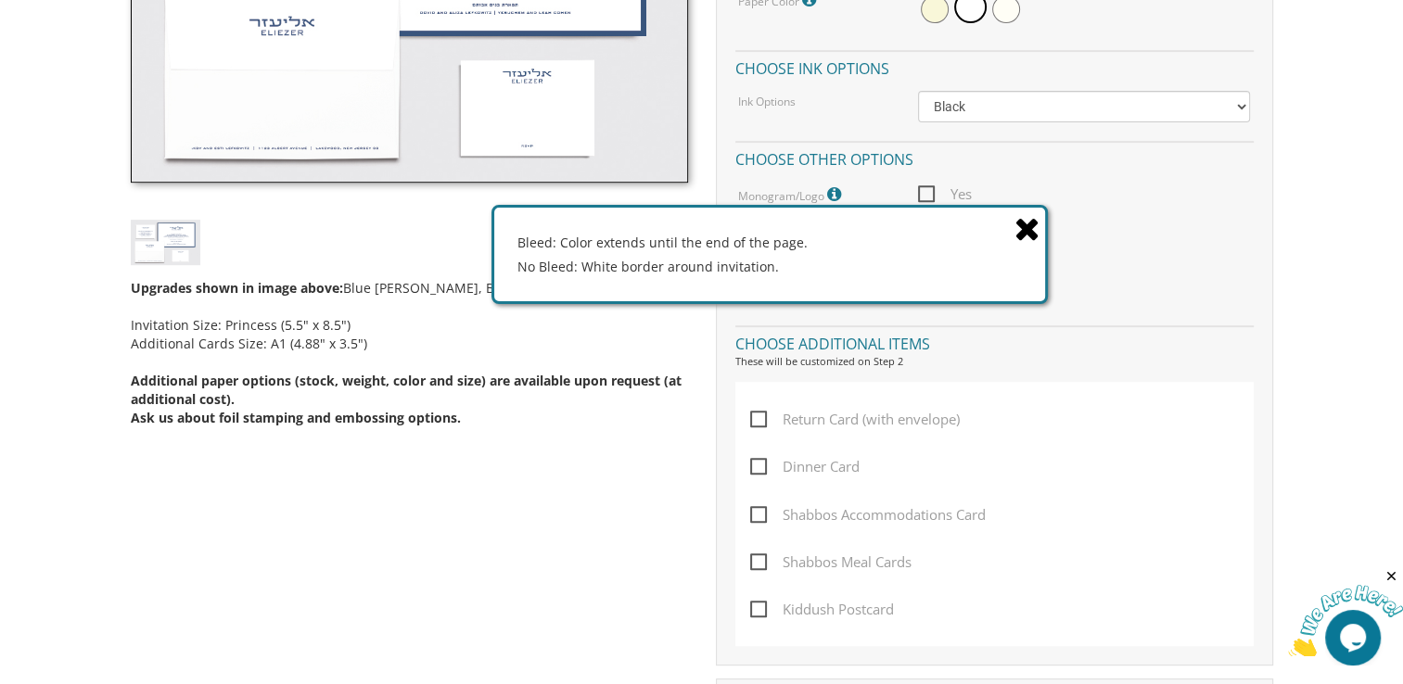
click at [1034, 226] on icon at bounding box center [1028, 228] width 26 height 32
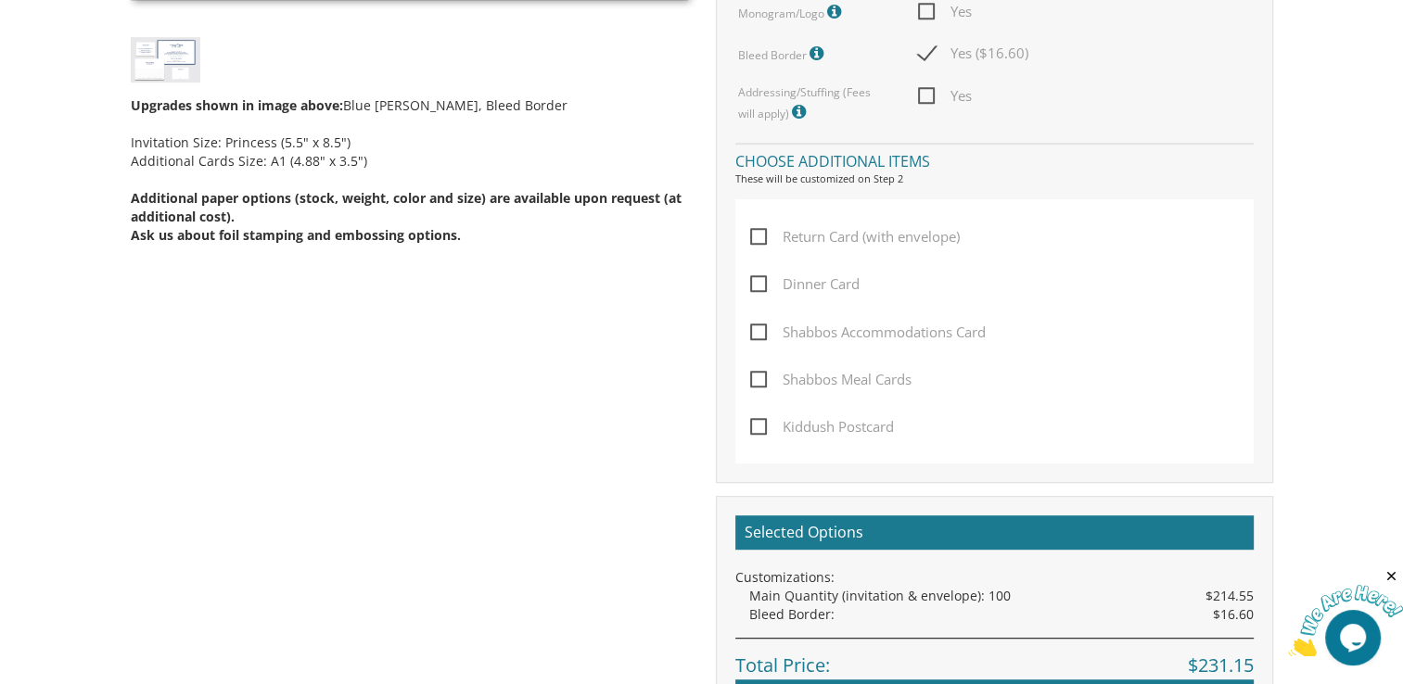
scroll to position [922, 0]
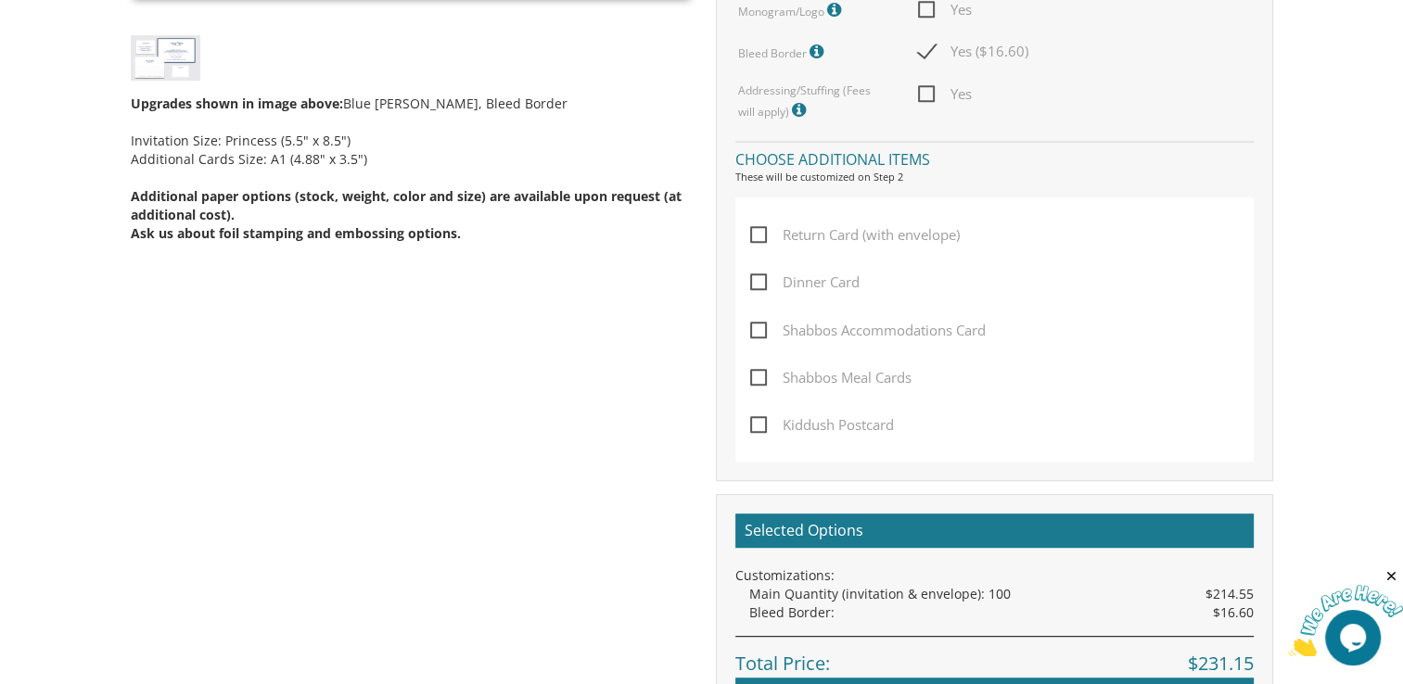
click at [760, 338] on span "Shabbos Accommodations Card" at bounding box center [868, 330] width 236 height 23
click at [760, 335] on input "Shabbos Accommodations Card" at bounding box center [756, 329] width 12 height 12
checkbox input "true"
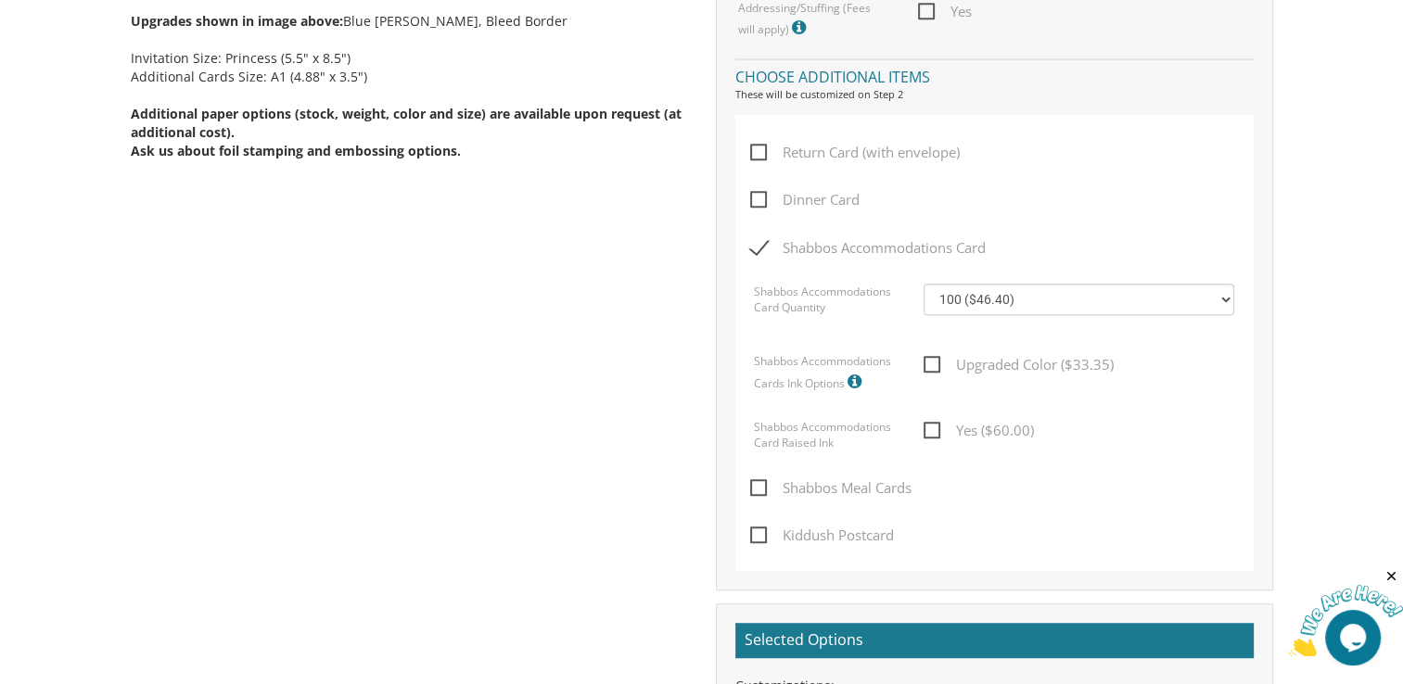
scroll to position [1016, 0]
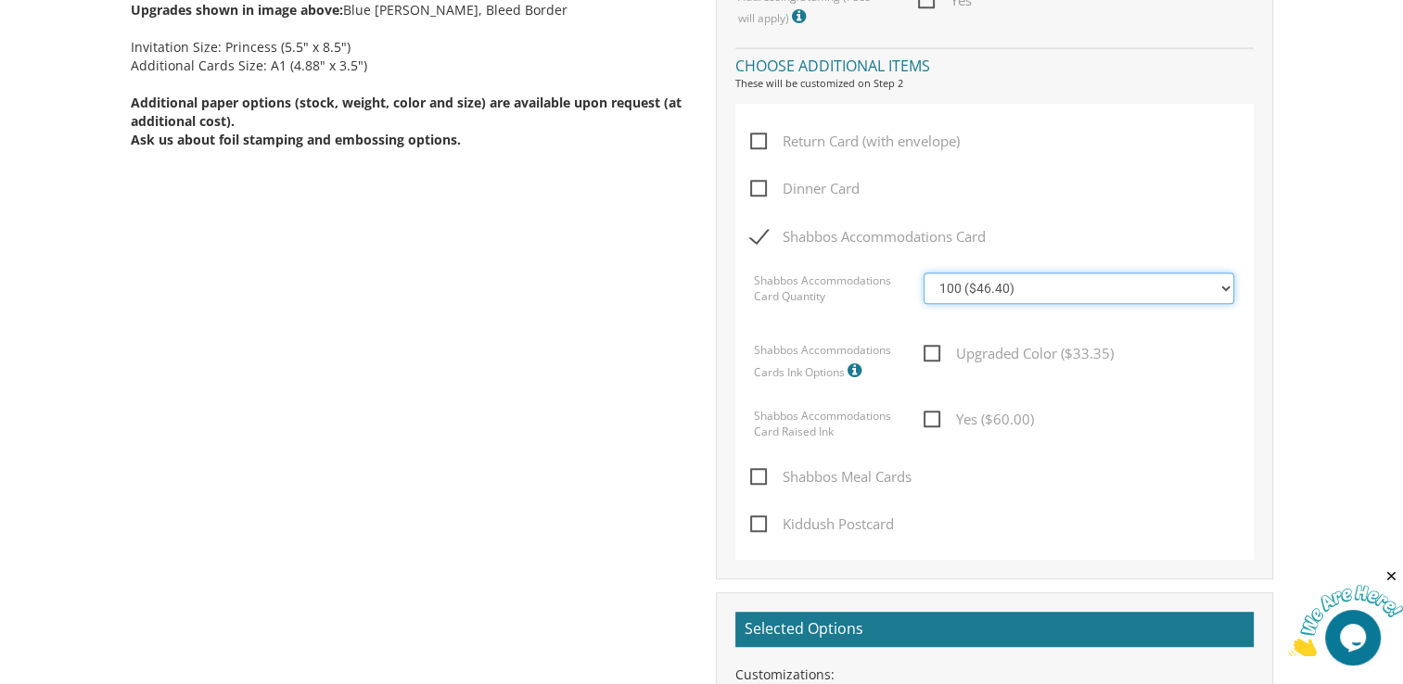
click at [983, 288] on select "100 ($46.40) 200 ($55.20) 300 ($61.85) 400 ($70.60) 500 ($77.20) 600 ($85.95) 7…" at bounding box center [1079, 289] width 311 height 32
click at [1104, 210] on div "Dinner Card" at bounding box center [993, 200] width 487 height 47
click at [756, 478] on span "Shabbos Meal Cards" at bounding box center [830, 477] width 161 height 23
click at [756, 478] on input "Shabbos Meal Cards" at bounding box center [756, 475] width 12 height 12
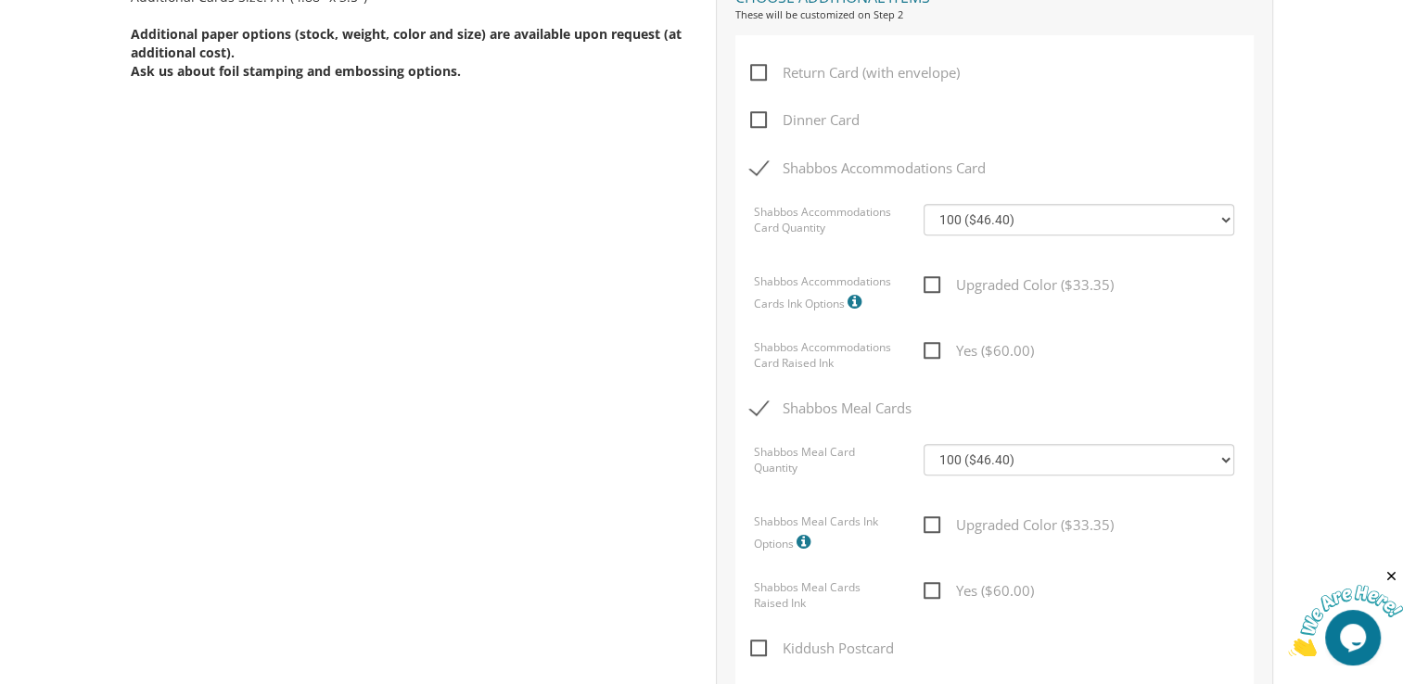
scroll to position [1107, 0]
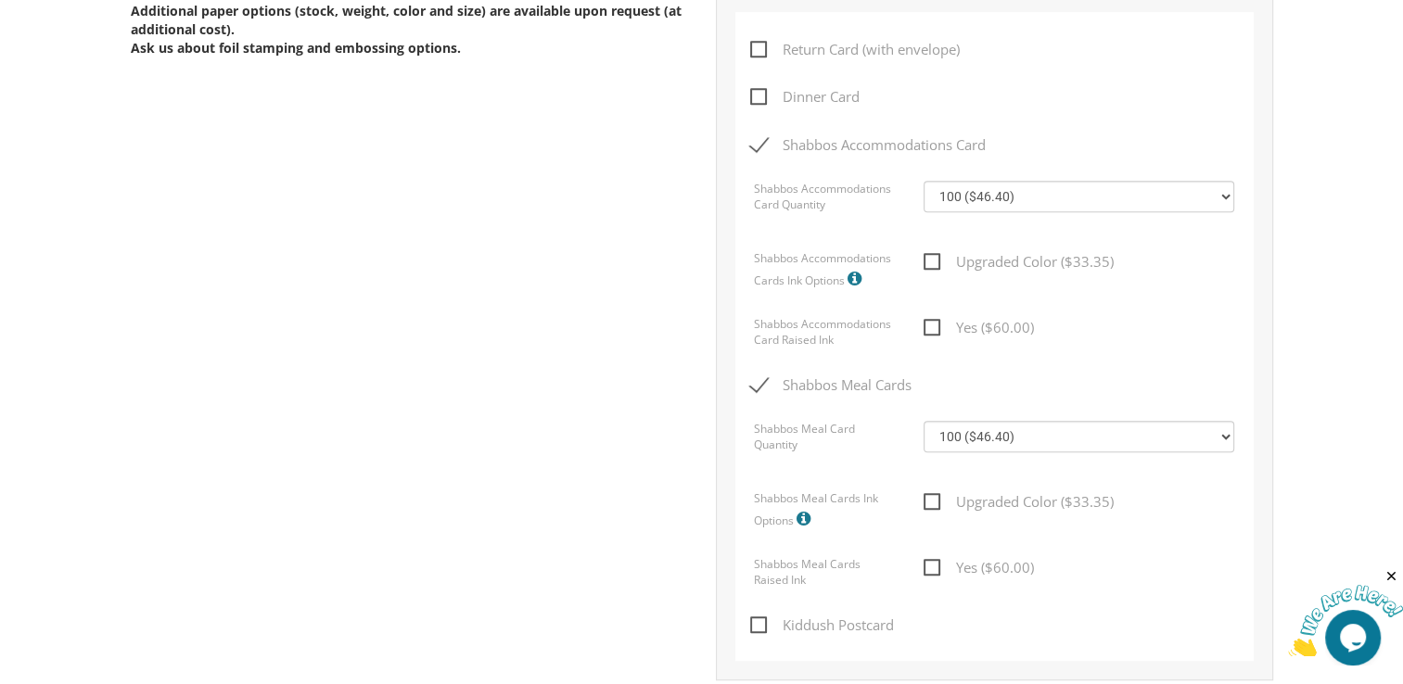
click at [761, 388] on span "Shabbos Meal Cards" at bounding box center [830, 385] width 161 height 23
click at [761, 388] on input "Shabbos Meal Cards" at bounding box center [756, 383] width 12 height 12
checkbox input "false"
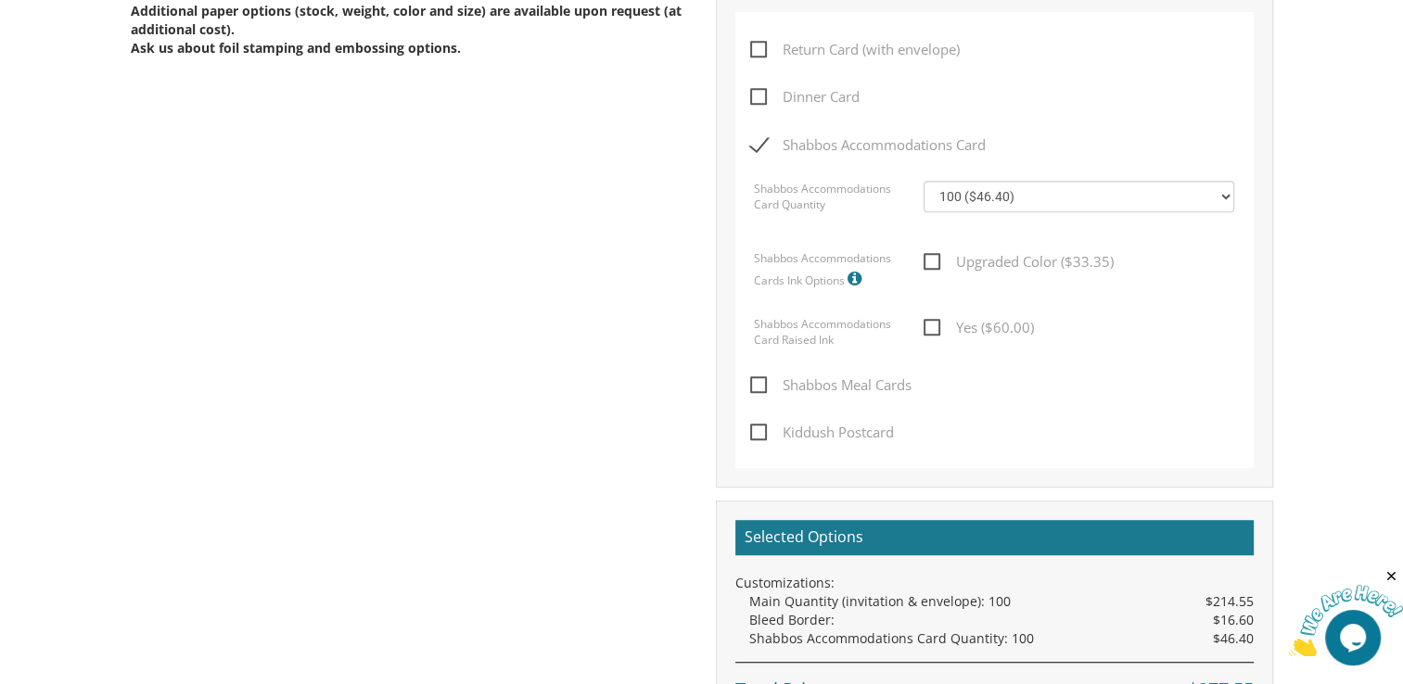
click at [760, 435] on span "Kiddush Postcard" at bounding box center [822, 432] width 144 height 23
click at [760, 435] on input "Kiddush Postcard" at bounding box center [756, 431] width 12 height 12
checkbox input "true"
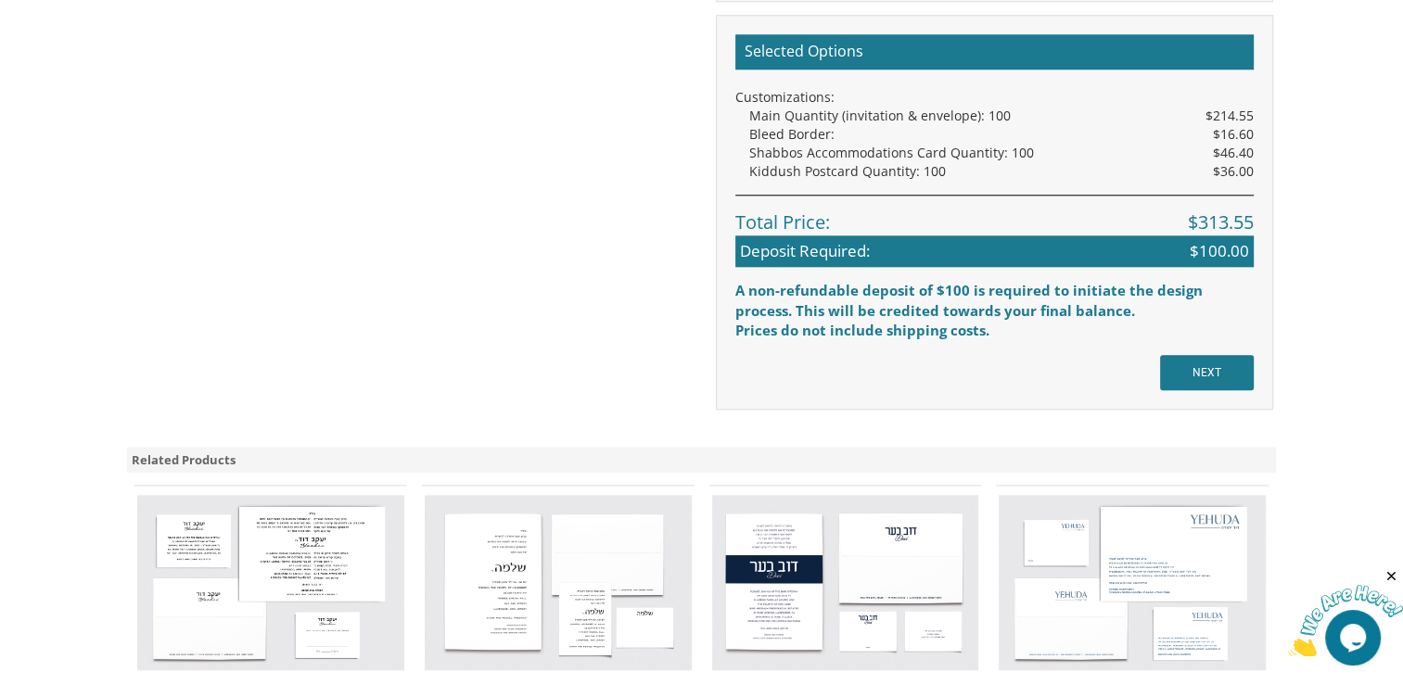
scroll to position [1882, 0]
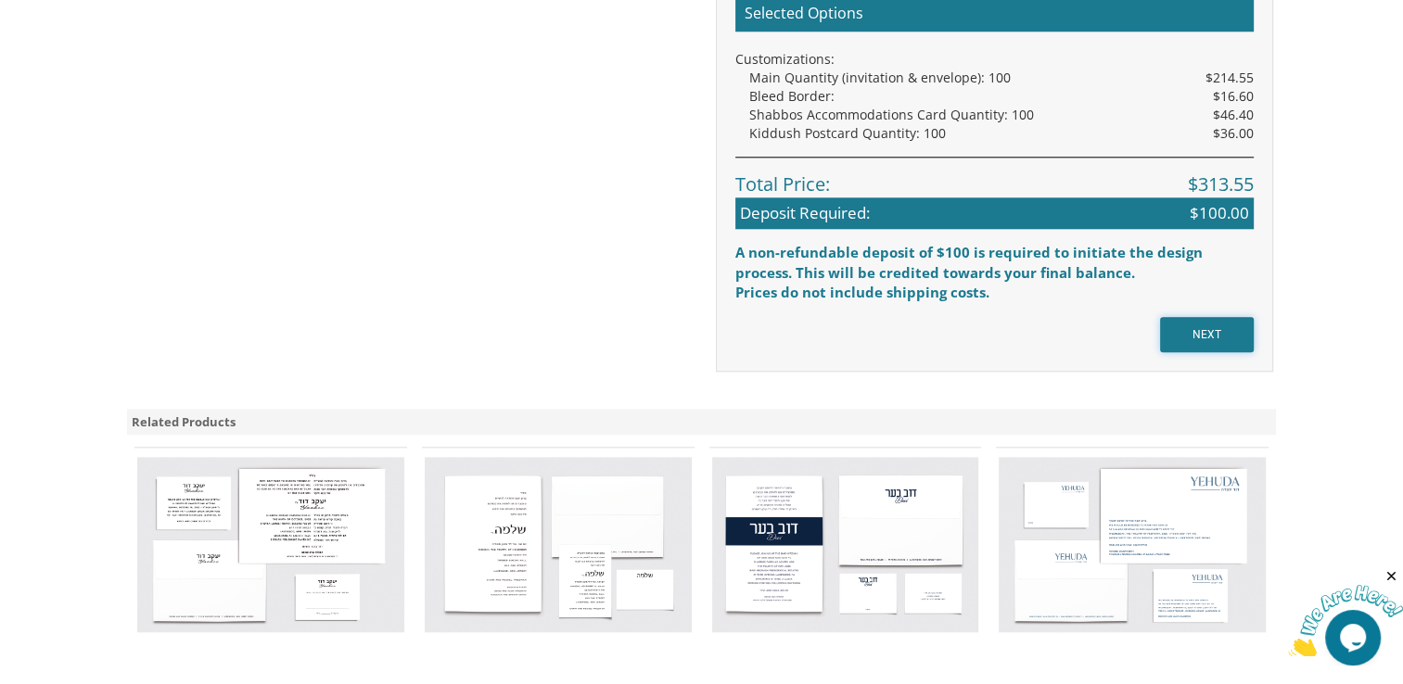
click at [1202, 325] on input "NEXT" at bounding box center [1207, 334] width 94 height 35
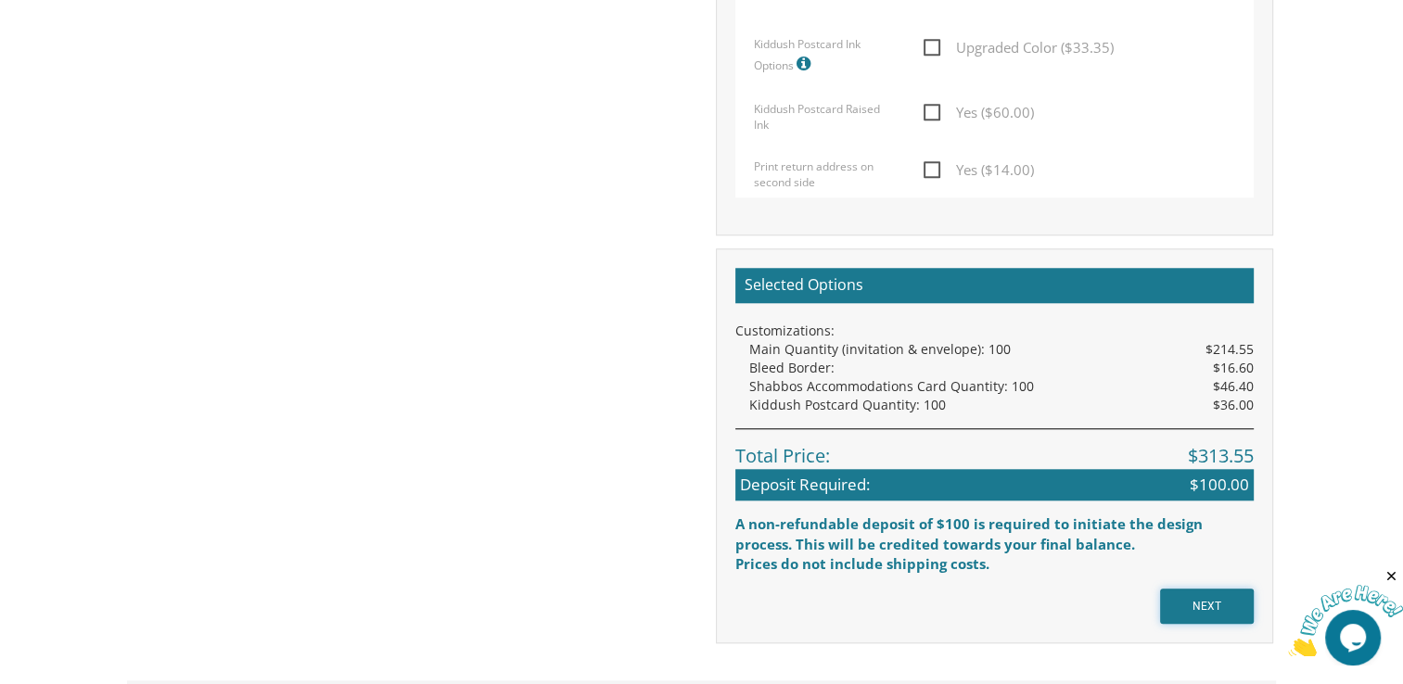
scroll to position [1605, 0]
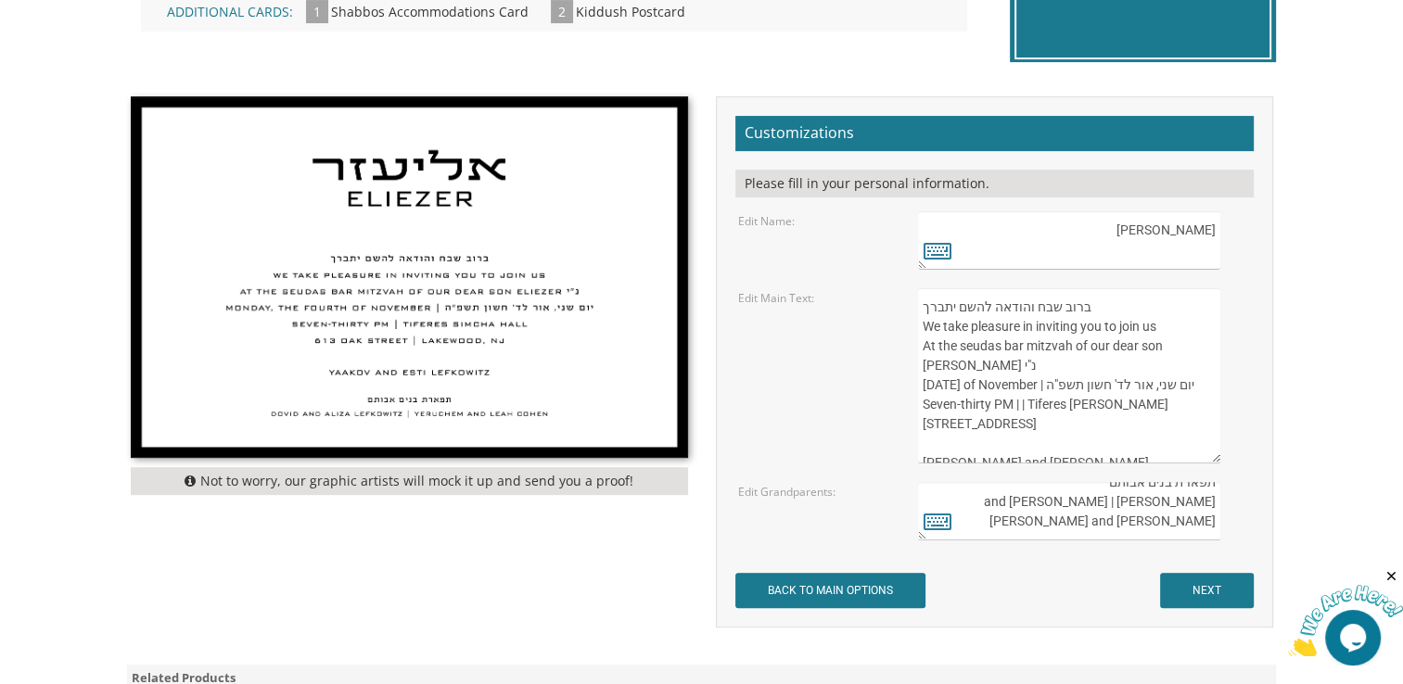
scroll to position [555, 0]
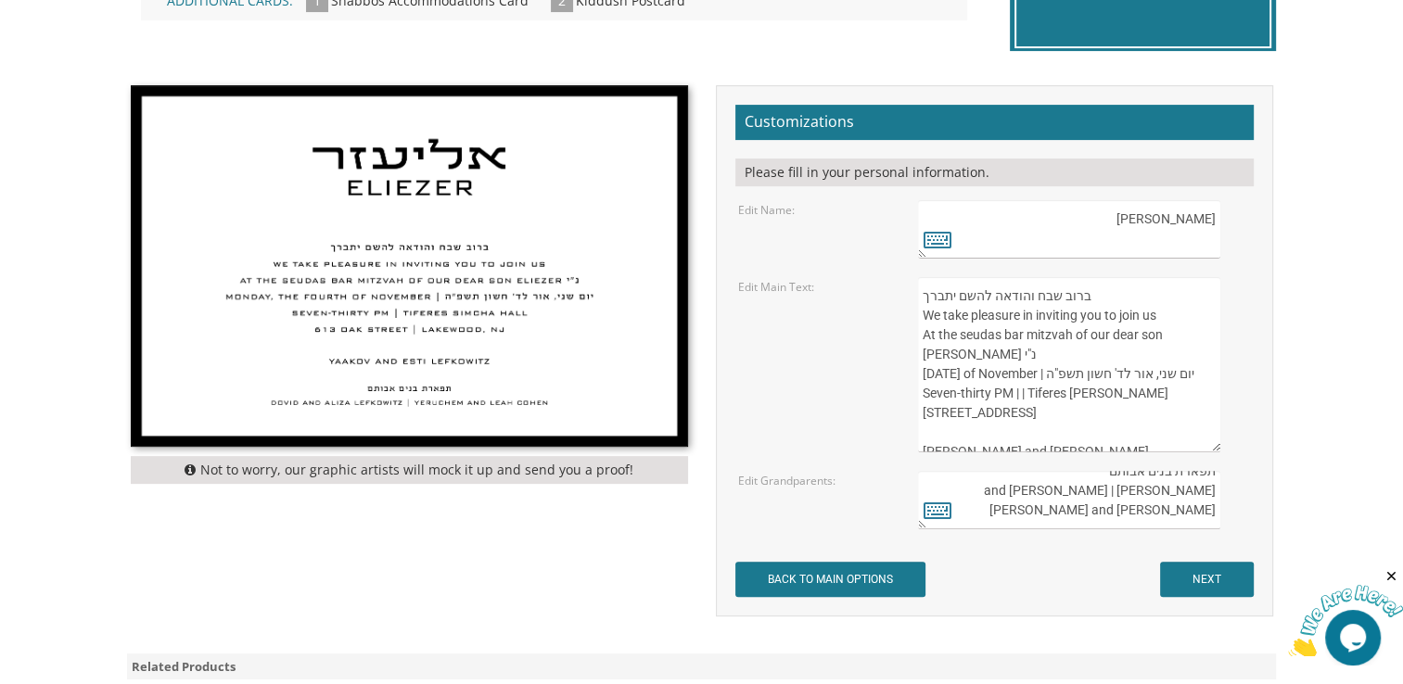
click at [969, 336] on textarea "ברוב שבח והודאה להשם יתברך We take pleasure in inviting you to join us At the s…" at bounding box center [1068, 364] width 301 height 175
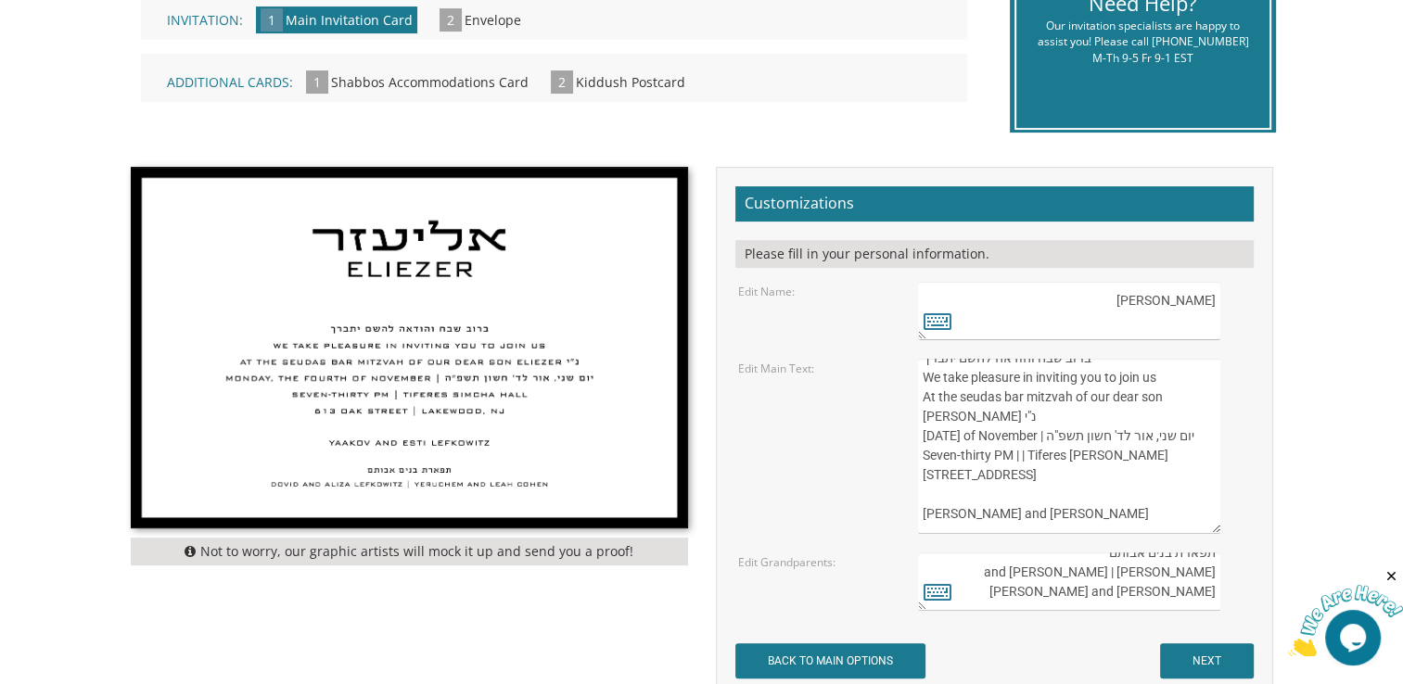
scroll to position [431, 0]
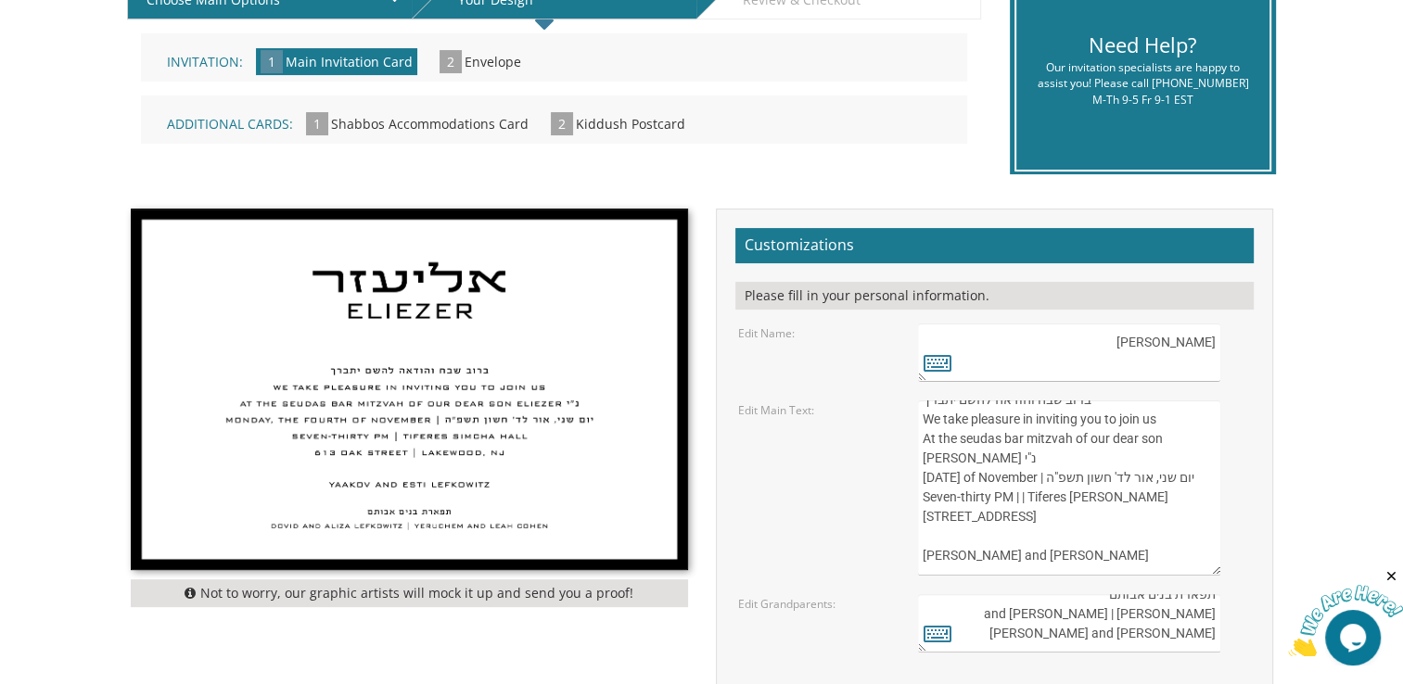
click at [554, 121] on span "2" at bounding box center [562, 123] width 22 height 23
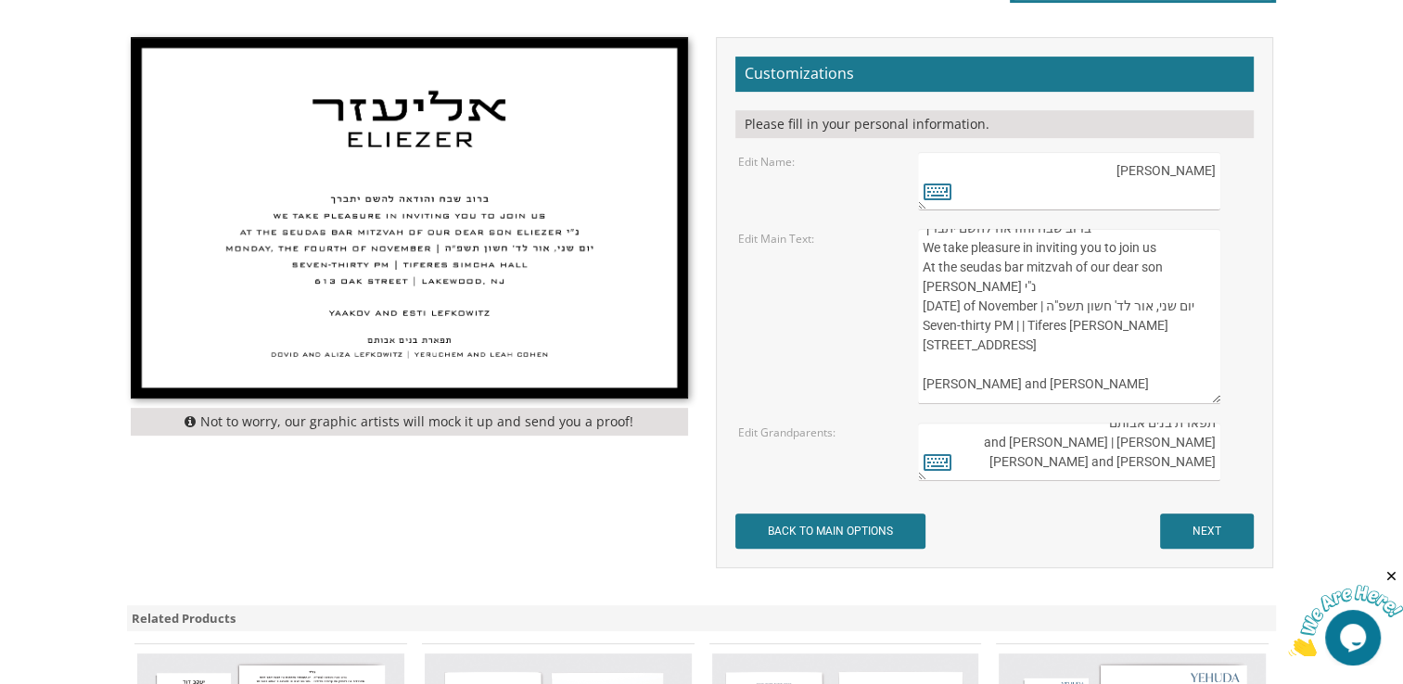
scroll to position [339, 0]
